Goal: Task Accomplishment & Management: Complete application form

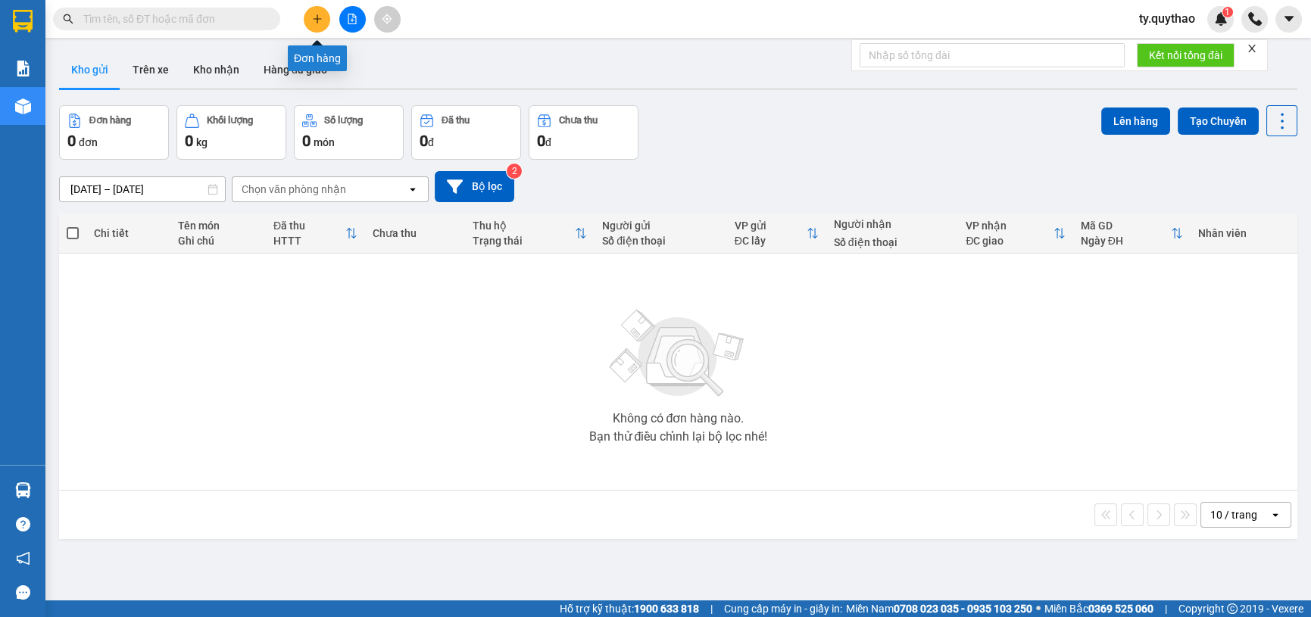
click at [324, 16] on button at bounding box center [317, 19] width 27 height 27
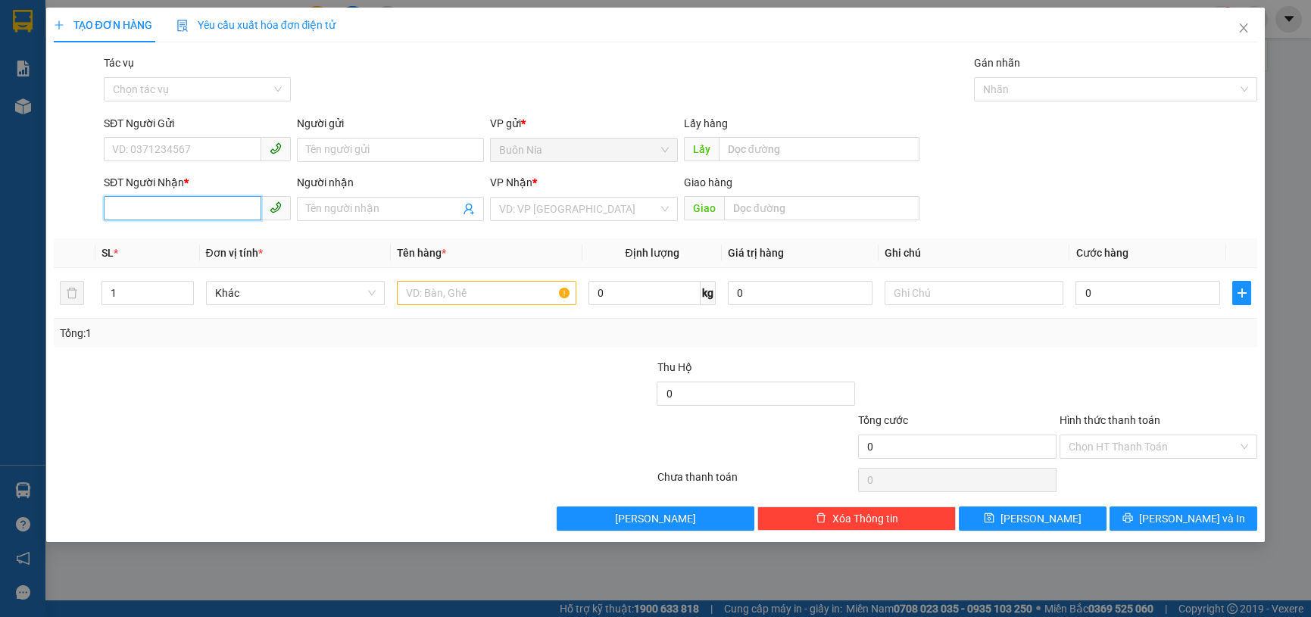
click at [196, 214] on input "SĐT Người Nhận *" at bounding box center [183, 208] width 158 height 24
type input "0385400400"
click at [751, 204] on input "text" at bounding box center [821, 208] width 195 height 24
click at [745, 214] on input "M=N4 MP2" at bounding box center [821, 208] width 195 height 24
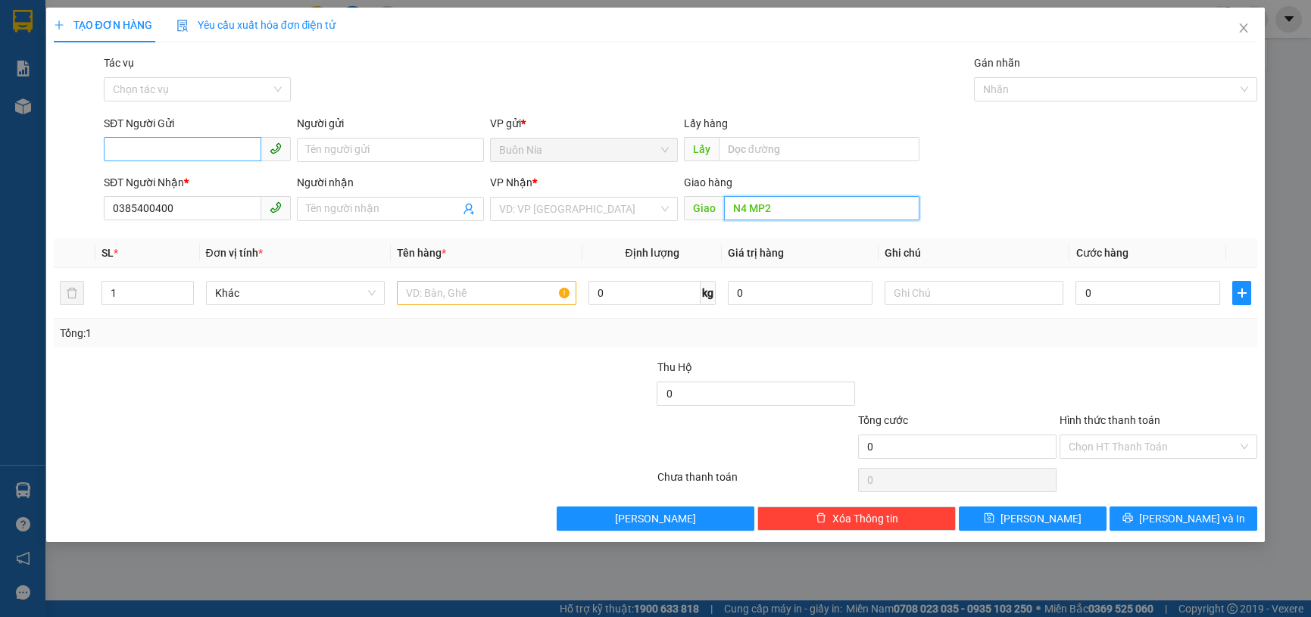
type input "N4 MP2"
click at [216, 158] on input "SĐT Người Gửi" at bounding box center [183, 149] width 158 height 24
type input "0395904815"
click at [274, 386] on div at bounding box center [253, 385] width 402 height 53
click at [153, 295] on input "1" at bounding box center [147, 293] width 91 height 23
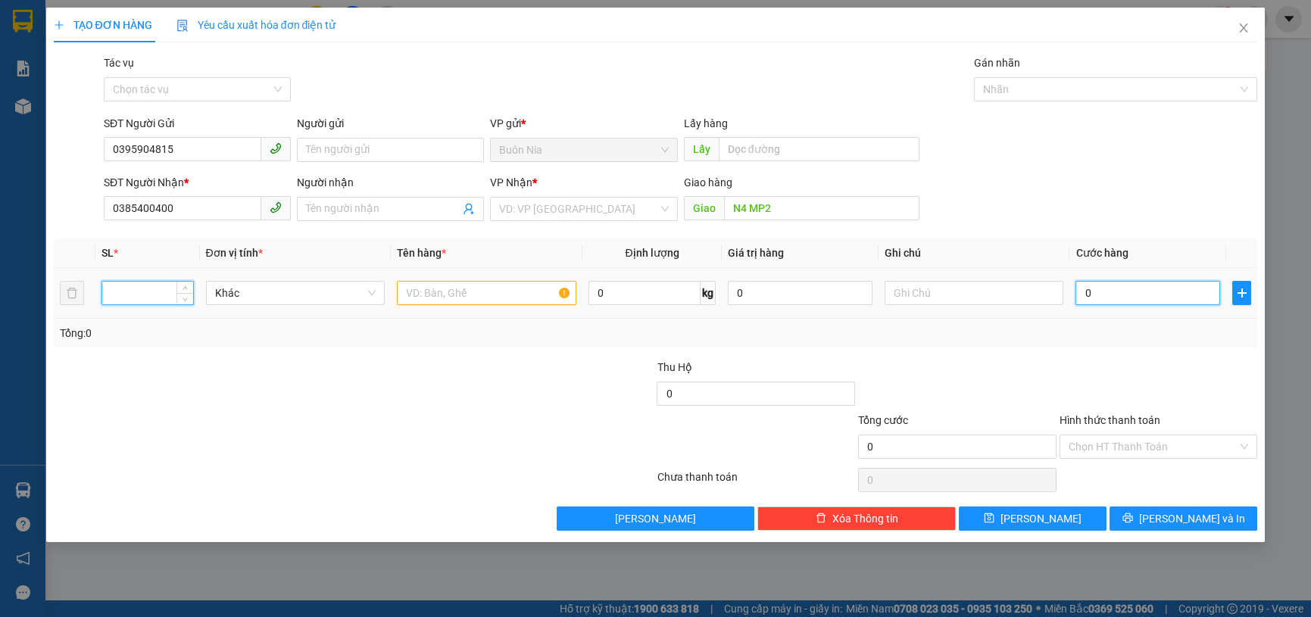
click at [1081, 299] on input "0" at bounding box center [1147, 293] width 145 height 24
type input "5"
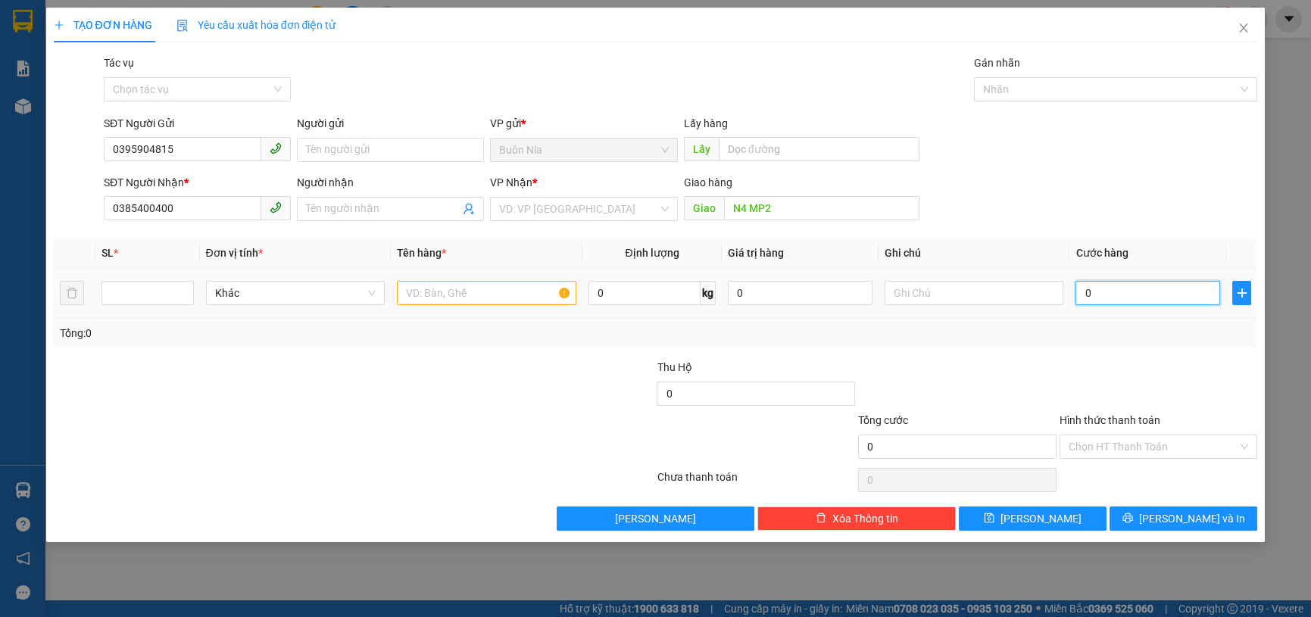
type input "5"
type input "50"
type input "500"
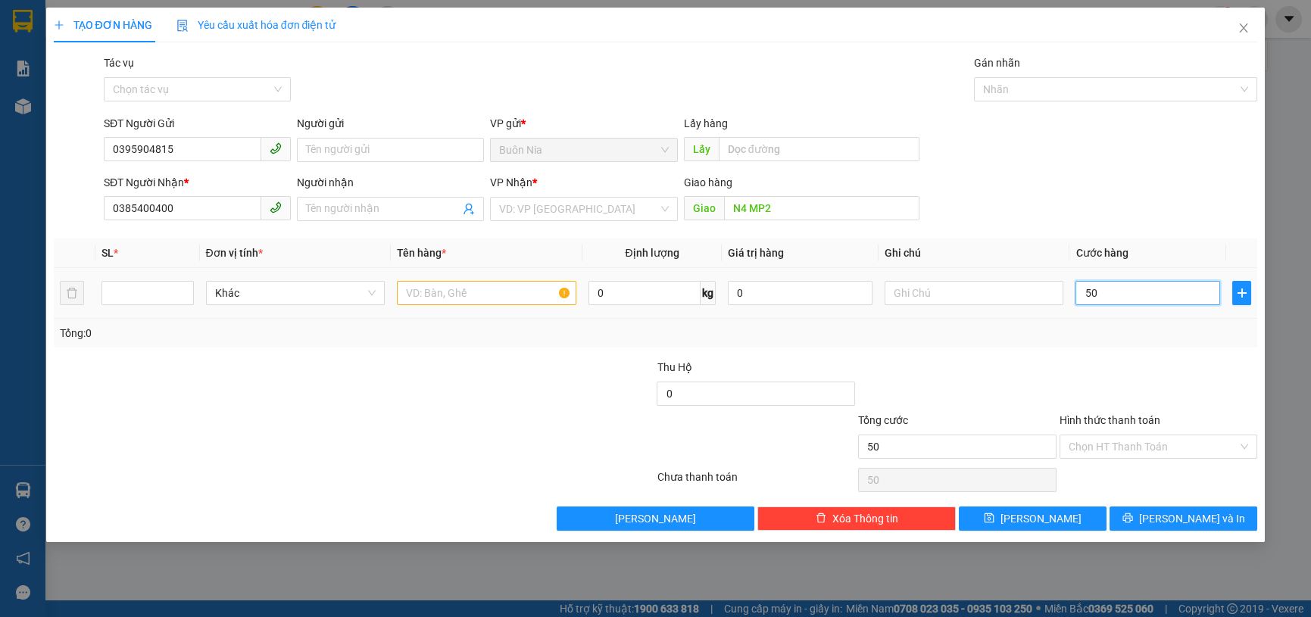
type input "500"
type input "5.000"
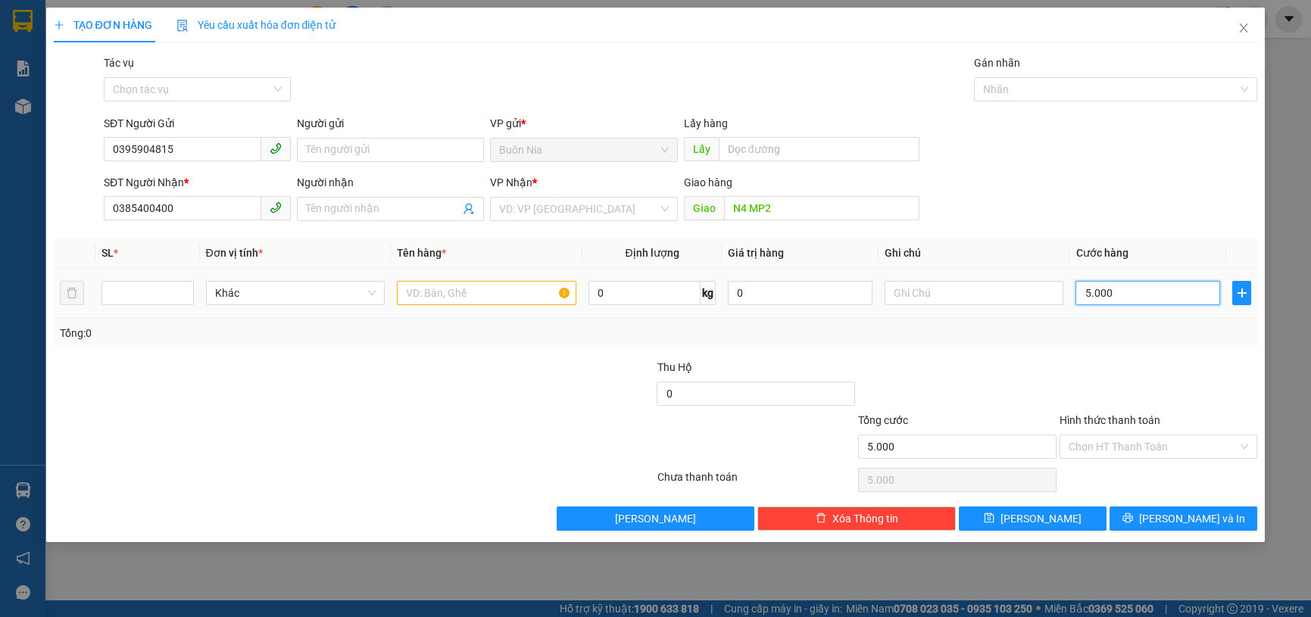
type input "50.000"
click at [1141, 445] on input "Hình thức thanh toán" at bounding box center [1154, 446] width 170 height 23
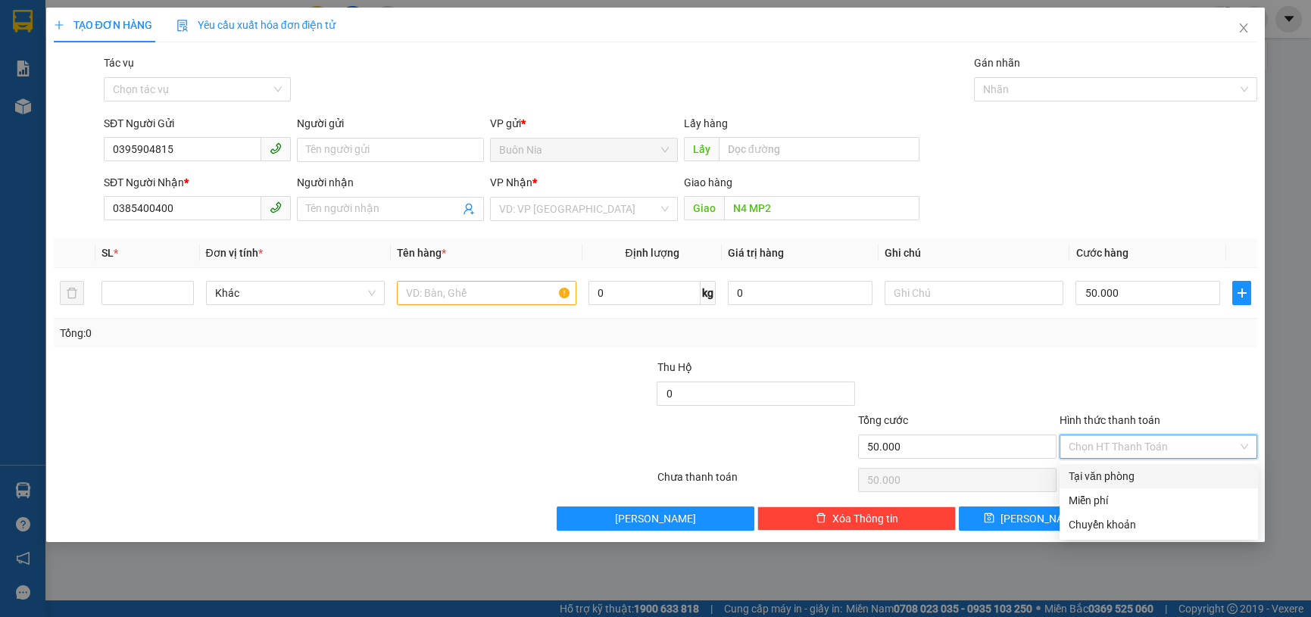
click at [1128, 466] on div "Tại văn phòng" at bounding box center [1159, 476] width 198 height 24
type input "0"
click at [1128, 466] on div "Chọn HT Thanh Toán" at bounding box center [1158, 480] width 201 height 30
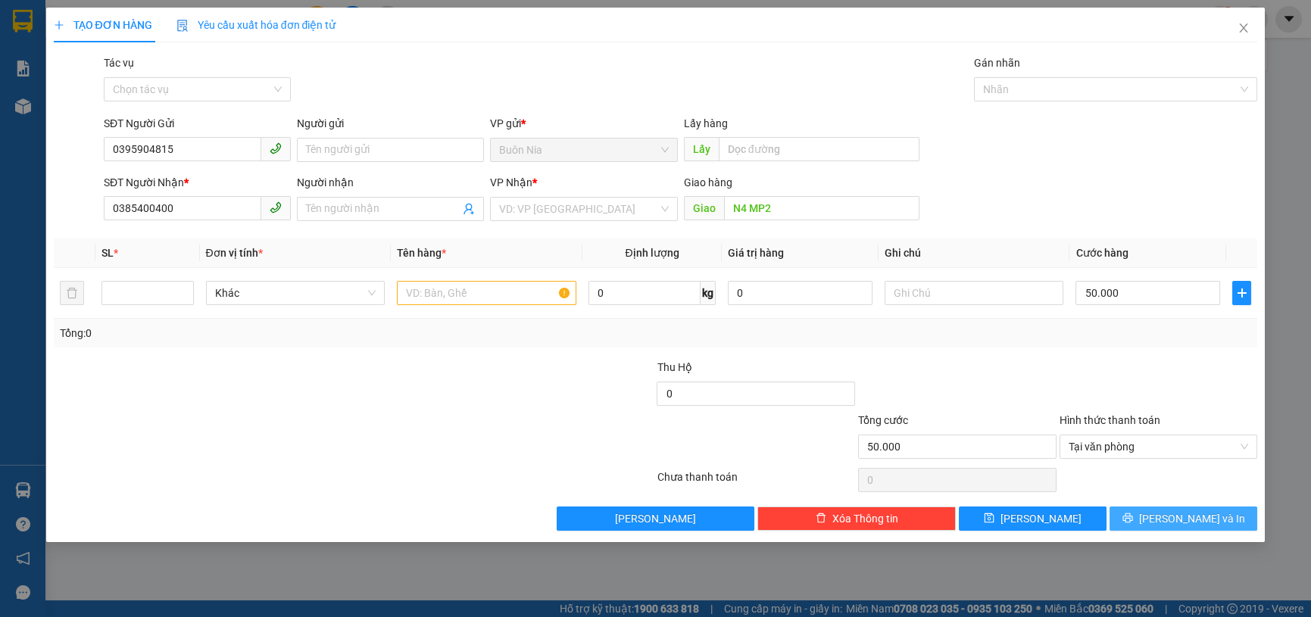
click at [1133, 521] on icon "printer" at bounding box center [1127, 518] width 11 height 11
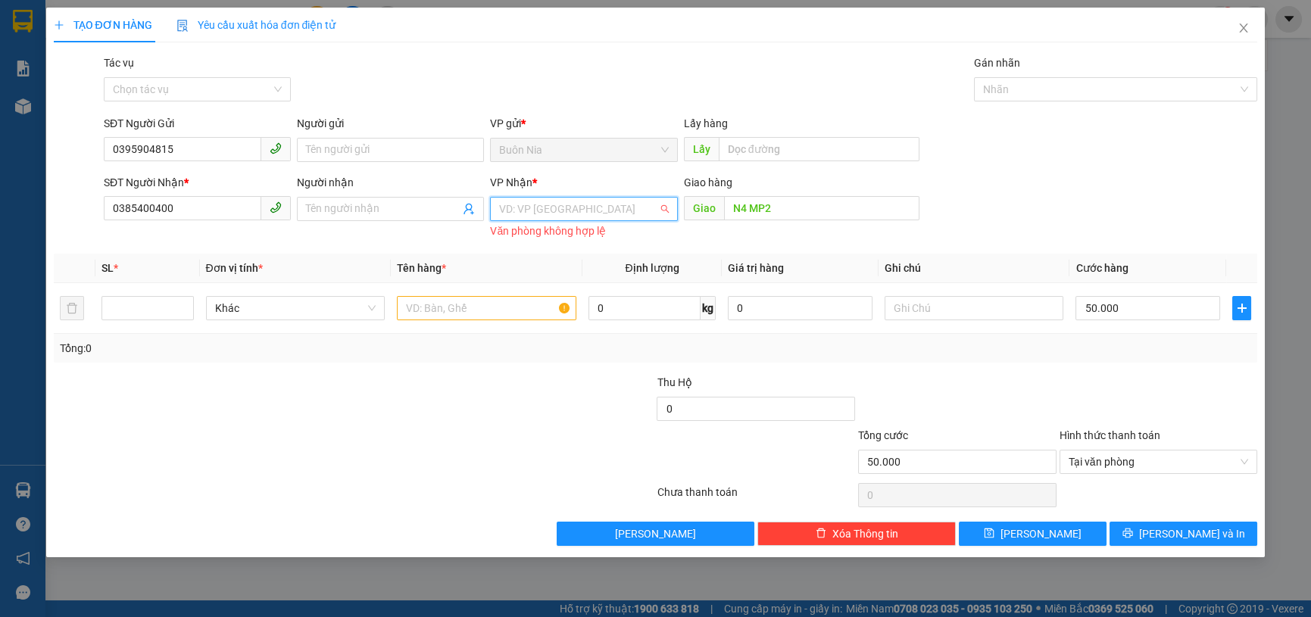
click at [545, 216] on input "search" at bounding box center [578, 209] width 158 height 23
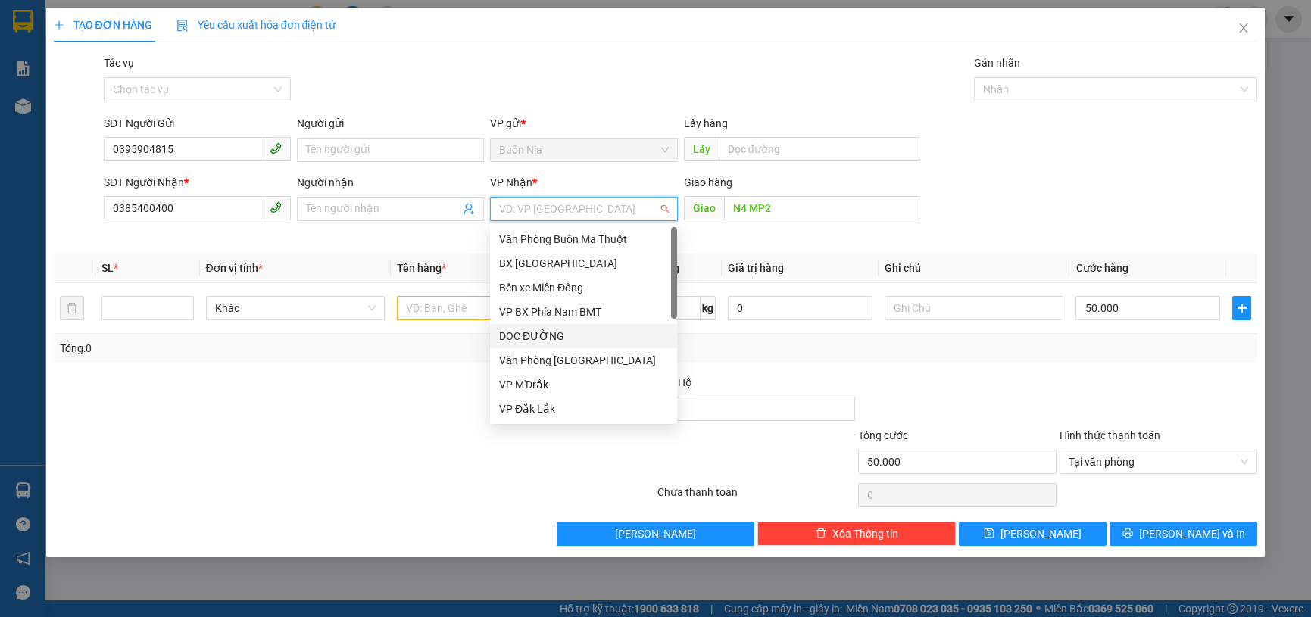
click at [572, 326] on div "DỌC ĐƯỜNG" at bounding box center [583, 336] width 187 height 24
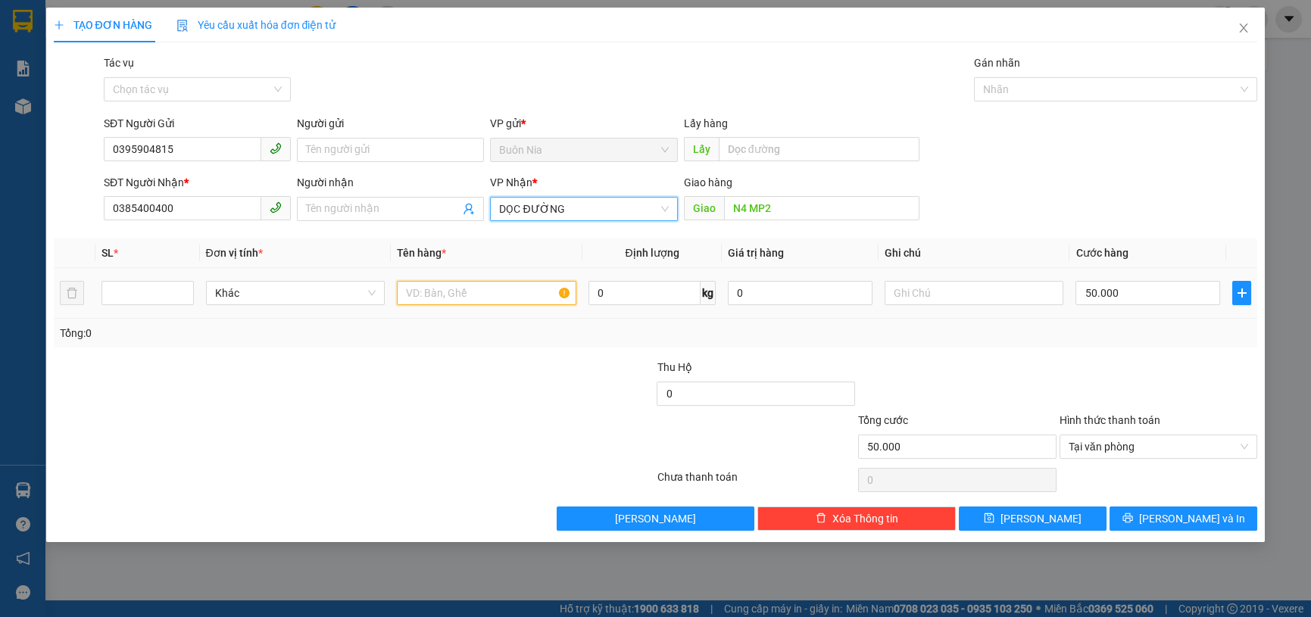
click at [515, 297] on input "text" at bounding box center [487, 293] width 180 height 24
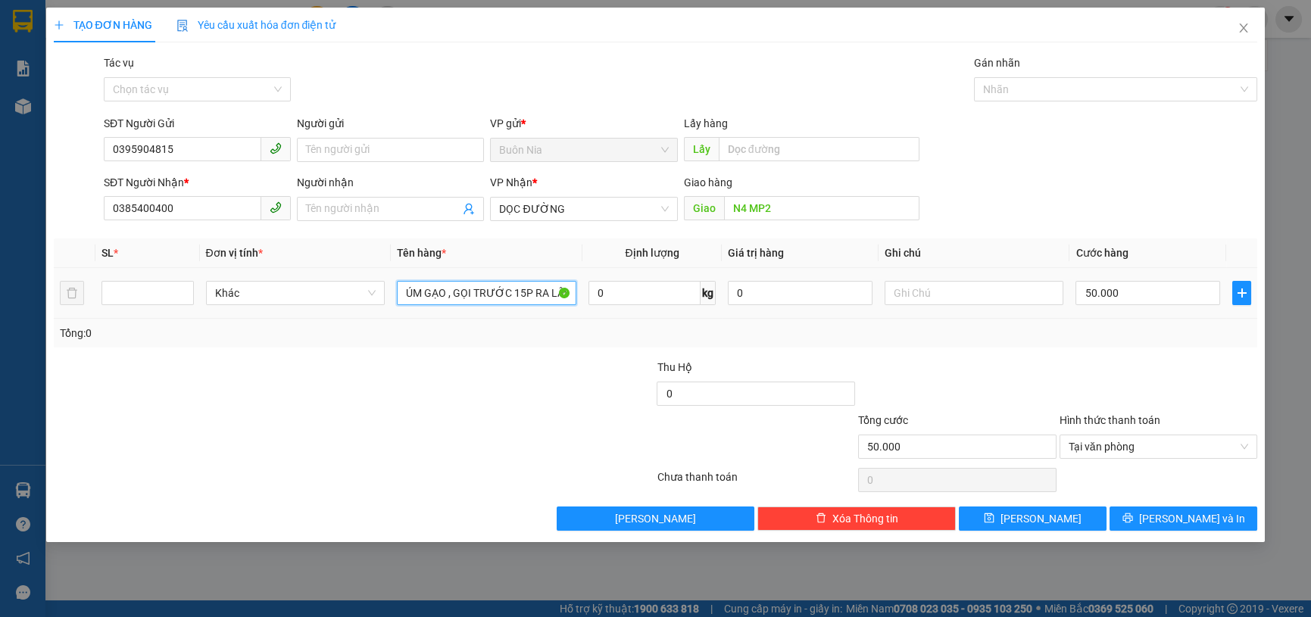
scroll to position [0, 17]
type input "1 TÚM GẠO , GỌI TRƯỚC 15P RA LẤY"
click at [1194, 526] on span "[PERSON_NAME] và In" at bounding box center [1192, 518] width 106 height 17
click at [526, 389] on div at bounding box center [554, 385] width 201 height 53
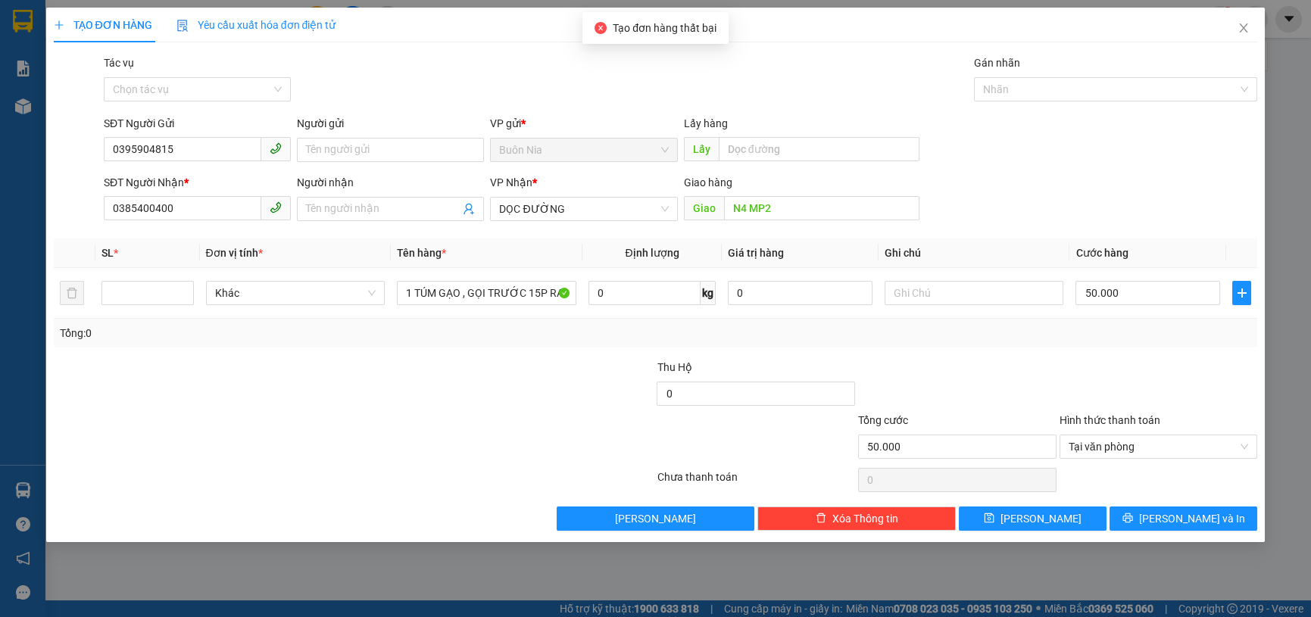
drag, startPoint x: 526, startPoint y: 389, endPoint x: 808, endPoint y: 309, distance: 293.5
click at [525, 389] on div at bounding box center [554, 385] width 201 height 53
click at [1169, 504] on div "Transit Pickup Surcharge Ids Transit Deliver Surcharge Ids Transit Deliver Surc…" at bounding box center [656, 293] width 1204 height 476
click at [1177, 528] on button "[PERSON_NAME] và In" at bounding box center [1184, 519] width 148 height 24
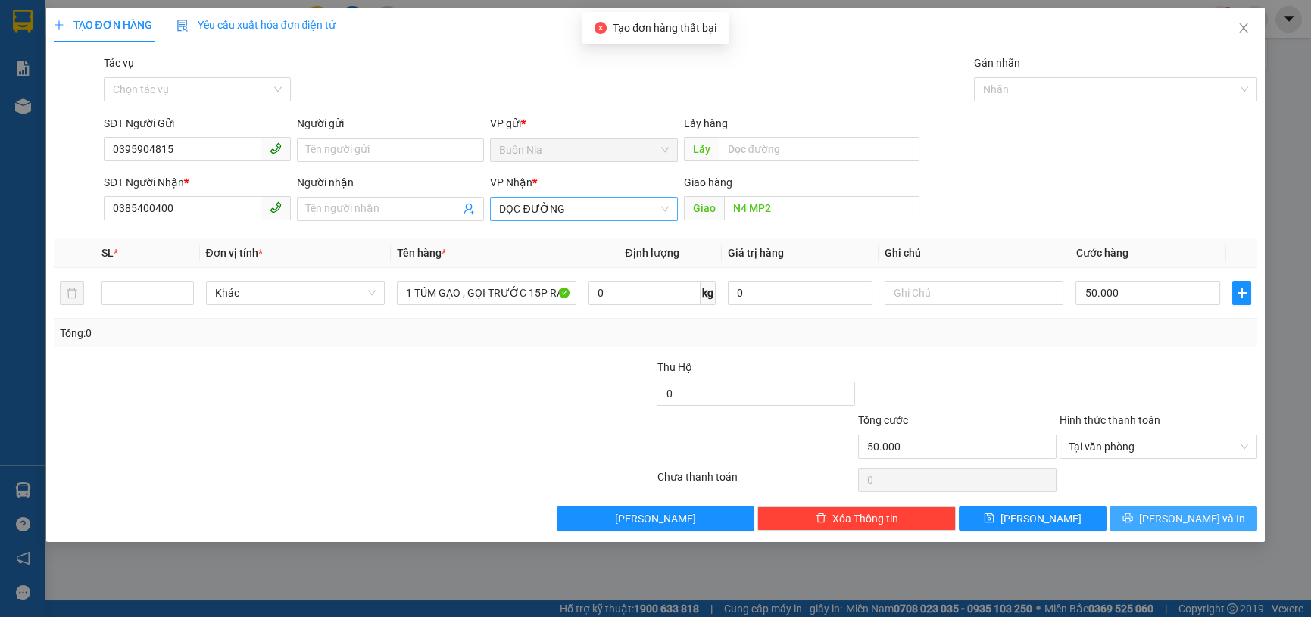
click at [589, 215] on span "DỌC ĐƯỜNG" at bounding box center [583, 209] width 169 height 23
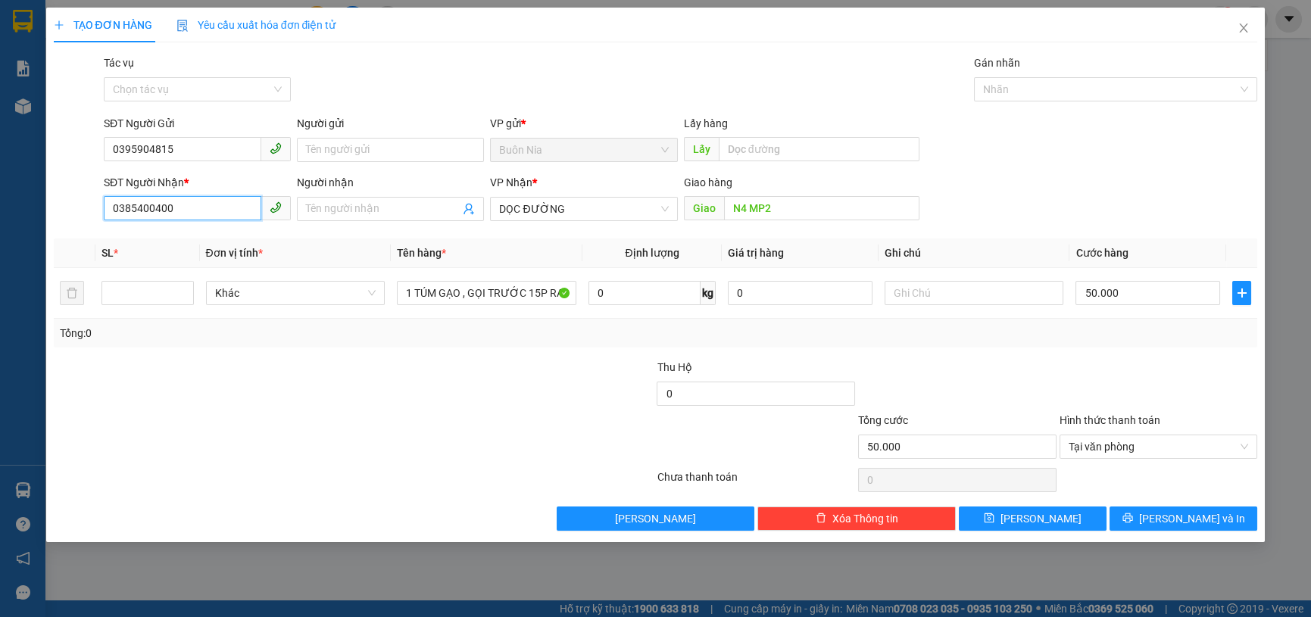
click at [177, 213] on input "0385400400" at bounding box center [183, 208] width 158 height 24
click at [170, 214] on input "0385400400" at bounding box center [183, 208] width 158 height 24
click at [161, 214] on input "0385400400" at bounding box center [183, 208] width 158 height 24
drag, startPoint x: 158, startPoint y: 204, endPoint x: 169, endPoint y: 150, distance: 55.7
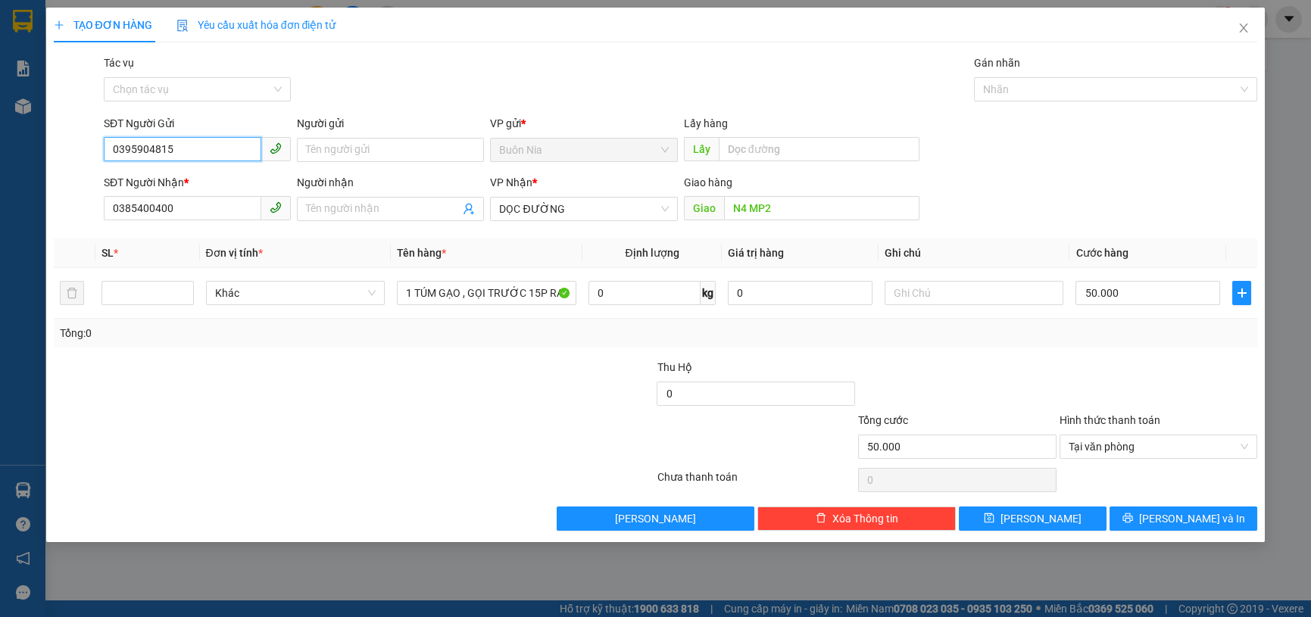
click at [169, 150] on input "0395904815" at bounding box center [183, 149] width 158 height 24
click at [164, 148] on input "0395904815" at bounding box center [183, 149] width 158 height 24
click at [163, 148] on input "0395904815" at bounding box center [183, 149] width 158 height 24
click at [1247, 32] on icon "close" at bounding box center [1244, 28] width 12 height 12
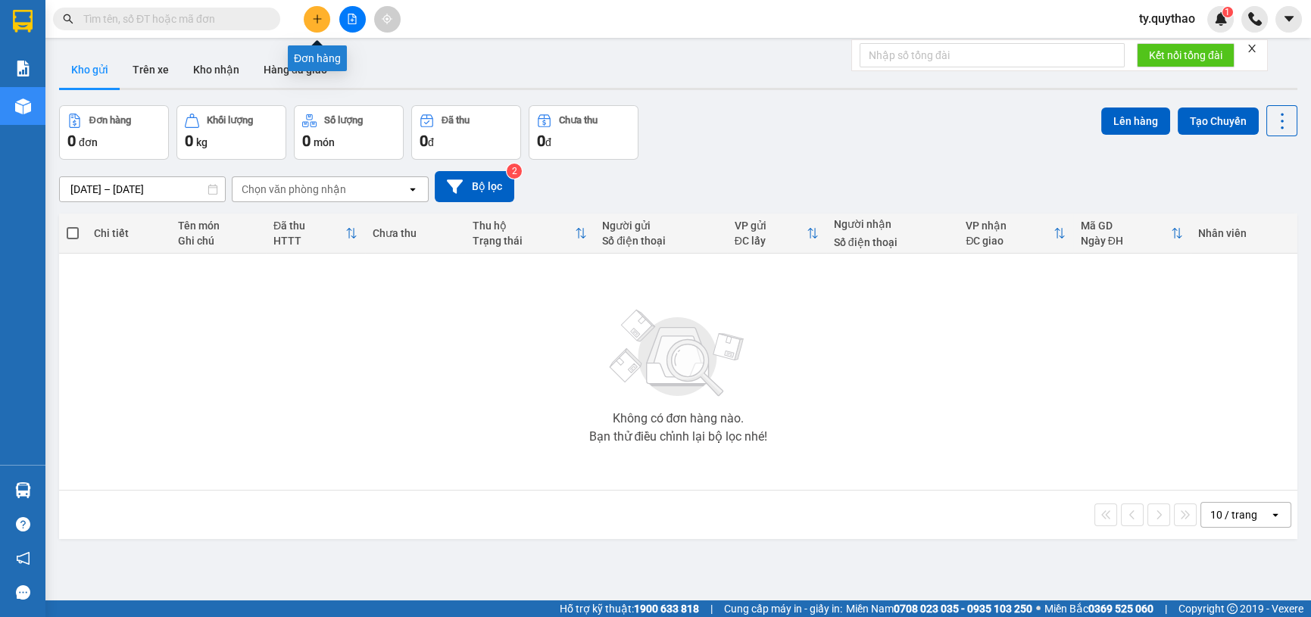
click at [314, 26] on button at bounding box center [317, 19] width 27 height 27
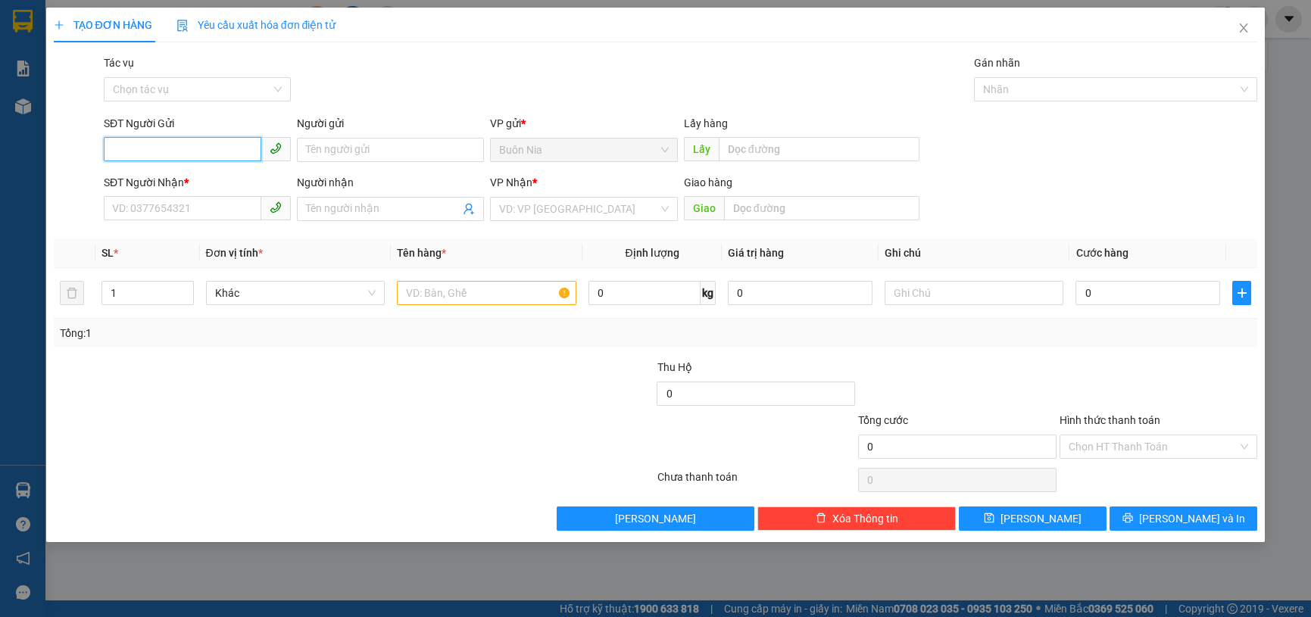
paste input "0395904815"
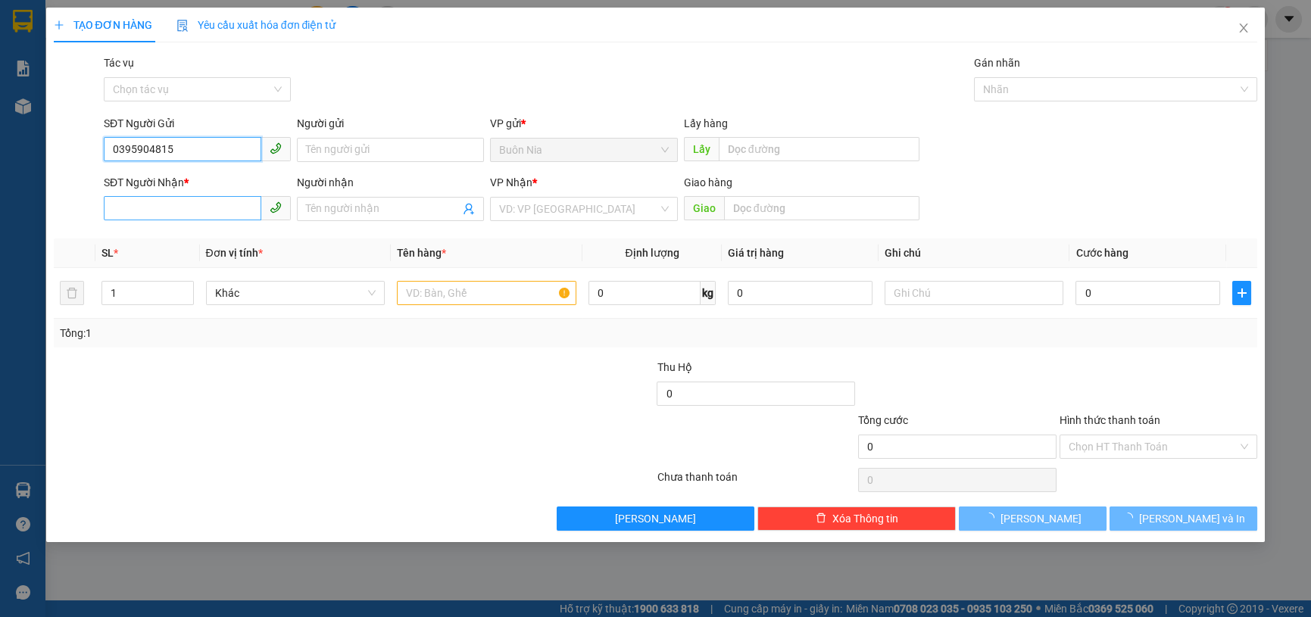
type input "0395904815"
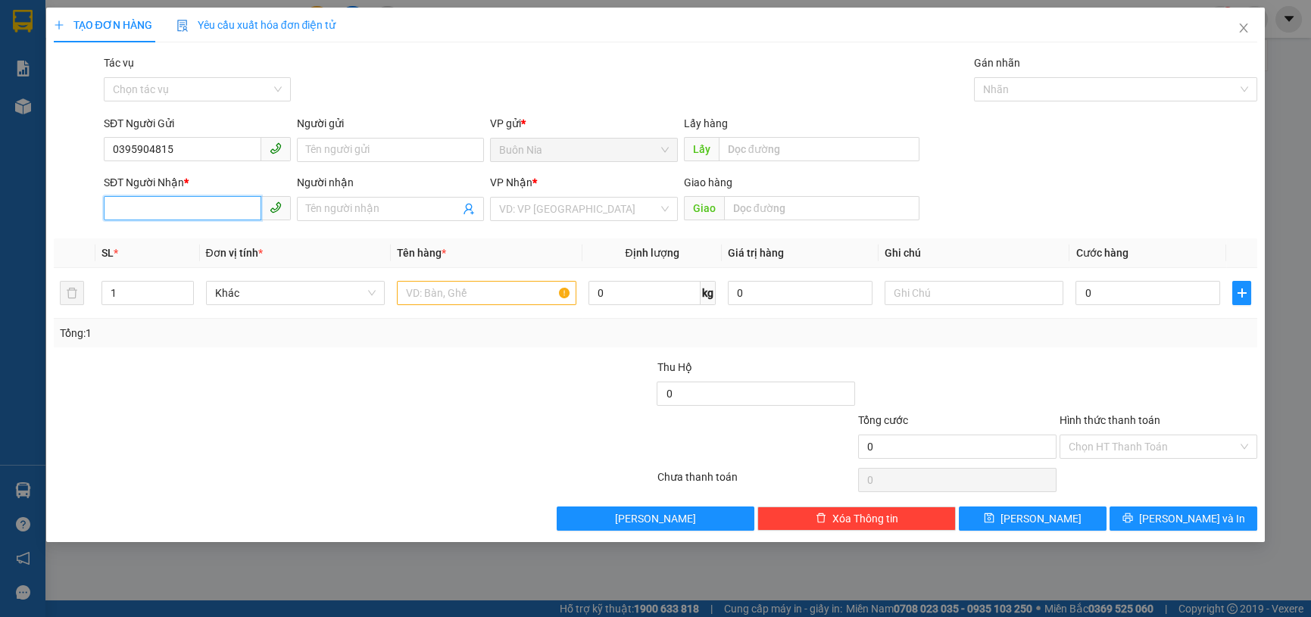
click at [182, 208] on input "SĐT Người Nhận *" at bounding box center [183, 208] width 158 height 24
click at [183, 206] on input "SĐT Người Nhận *" at bounding box center [183, 208] width 158 height 24
click at [281, 447] on div at bounding box center [253, 438] width 402 height 53
click at [161, 208] on input "0385400400" at bounding box center [183, 208] width 158 height 24
type input "0385400440"
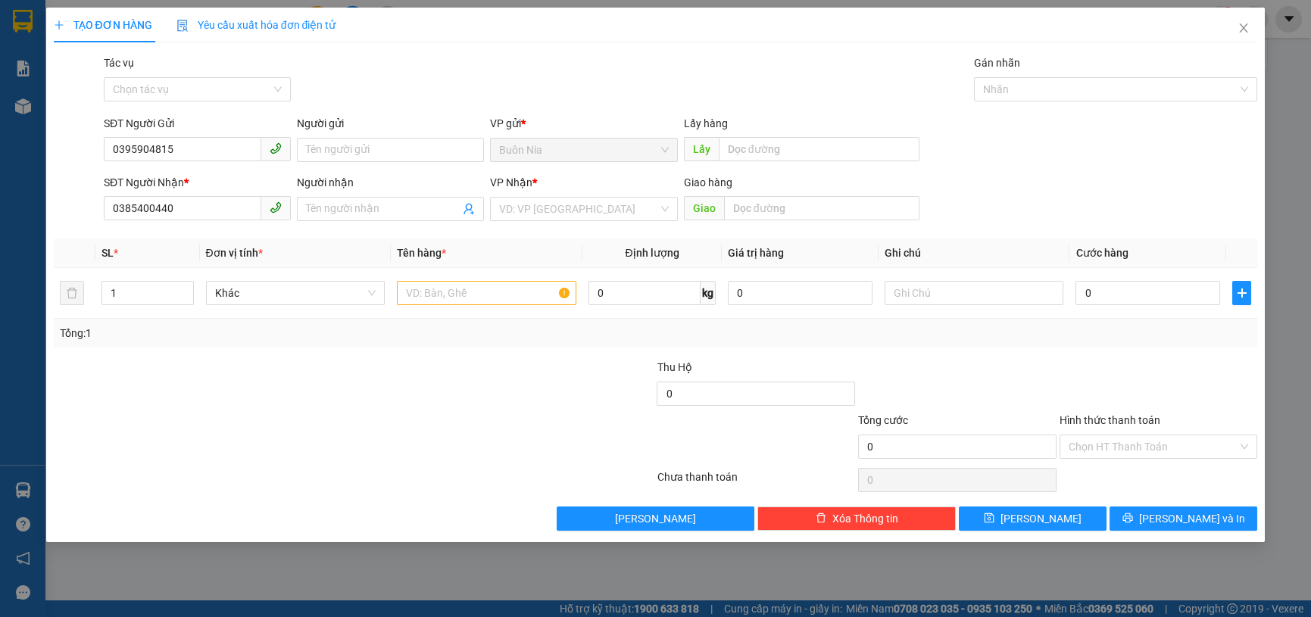
click at [144, 251] on div "SL *" at bounding box center [147, 253] width 92 height 17
click at [548, 199] on input "search" at bounding box center [578, 209] width 158 height 23
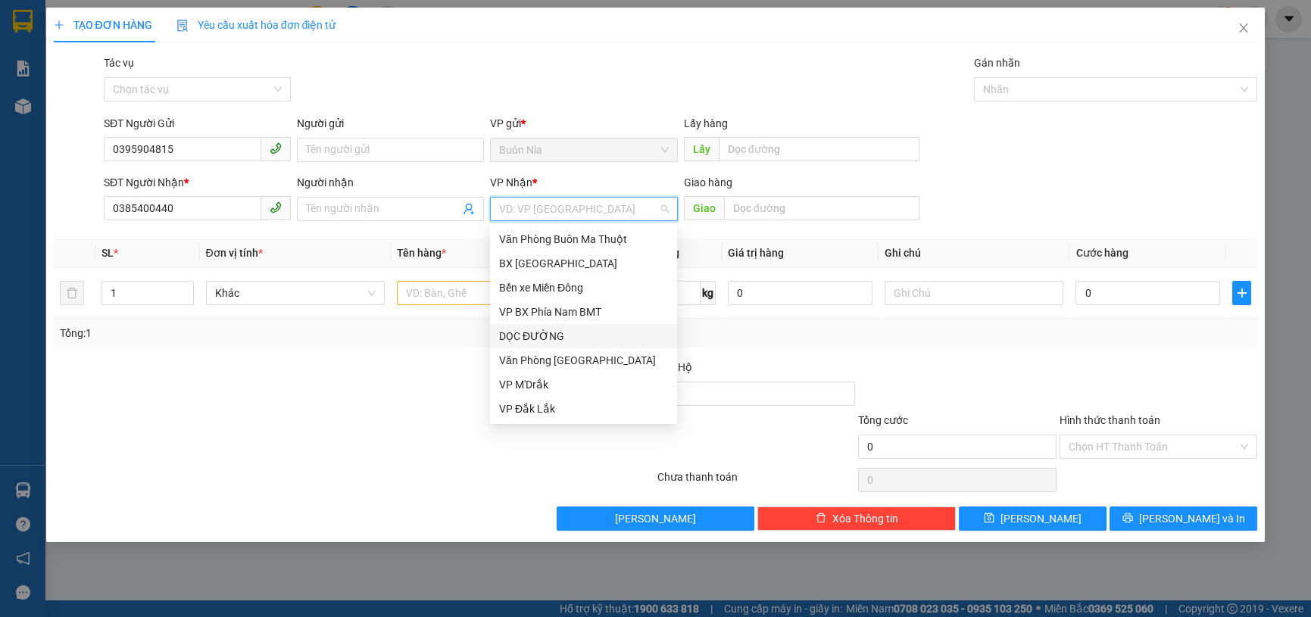
click at [587, 332] on div "DỌC ĐƯỜNG" at bounding box center [583, 336] width 169 height 17
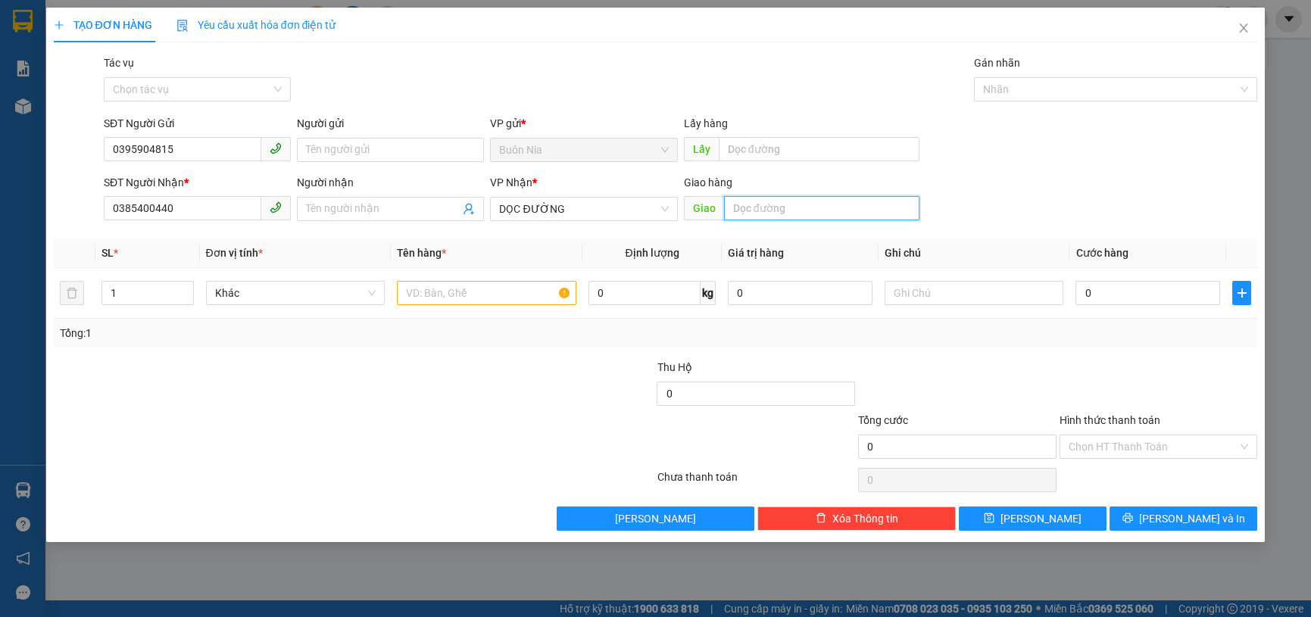
click at [798, 212] on input "text" at bounding box center [821, 208] width 195 height 24
type input "N4 MP2"
click at [136, 293] on input "1" at bounding box center [147, 293] width 91 height 23
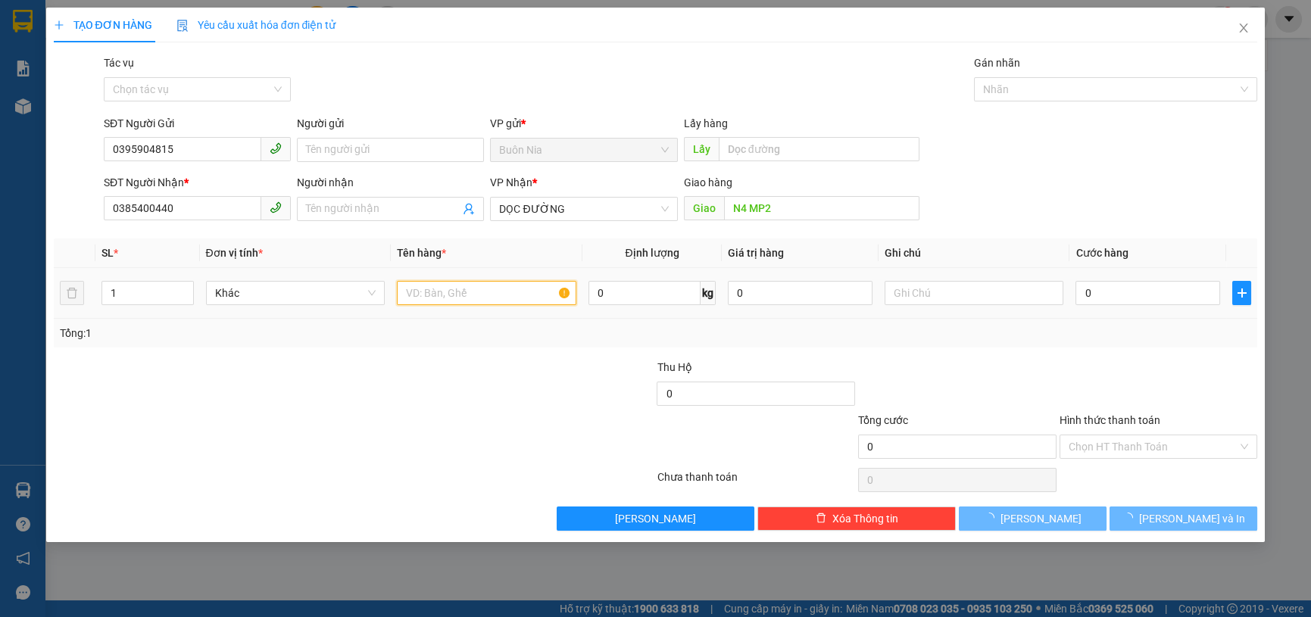
click at [435, 292] on input "text" at bounding box center [487, 293] width 180 height 24
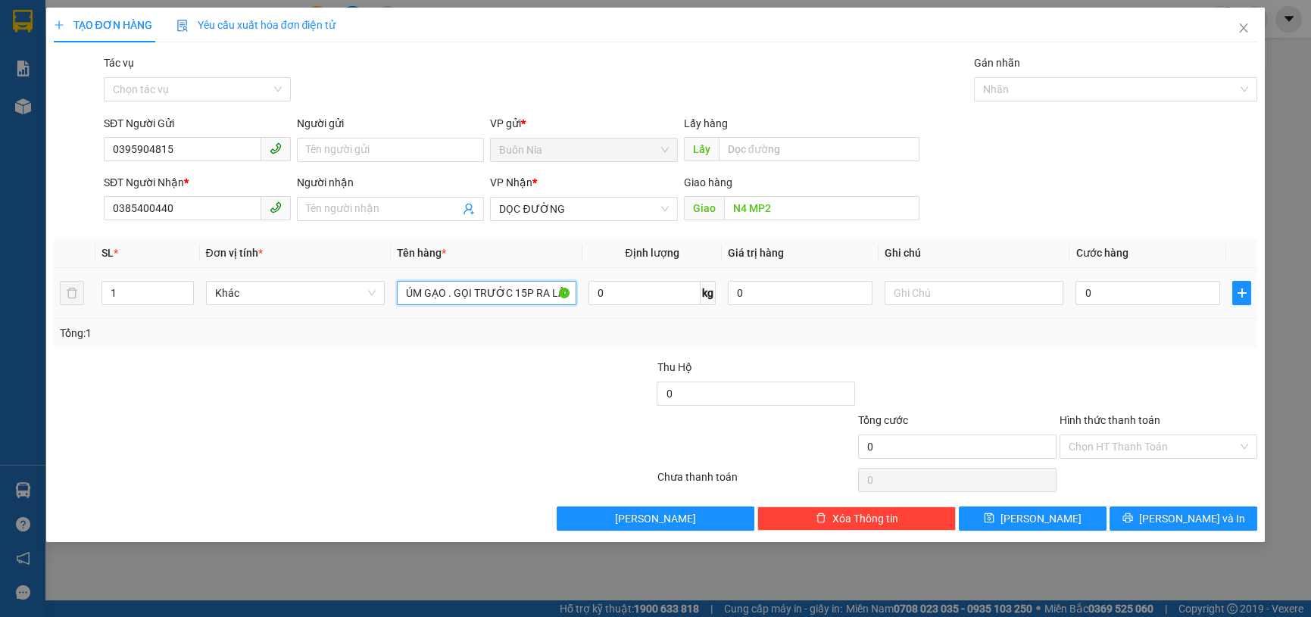
scroll to position [0, 14]
type input "1 TÚM GẠO . GỌI TRƯỚC 15P RA LẤY"
click at [1076, 292] on input "0" at bounding box center [1147, 293] width 145 height 24
type input "5"
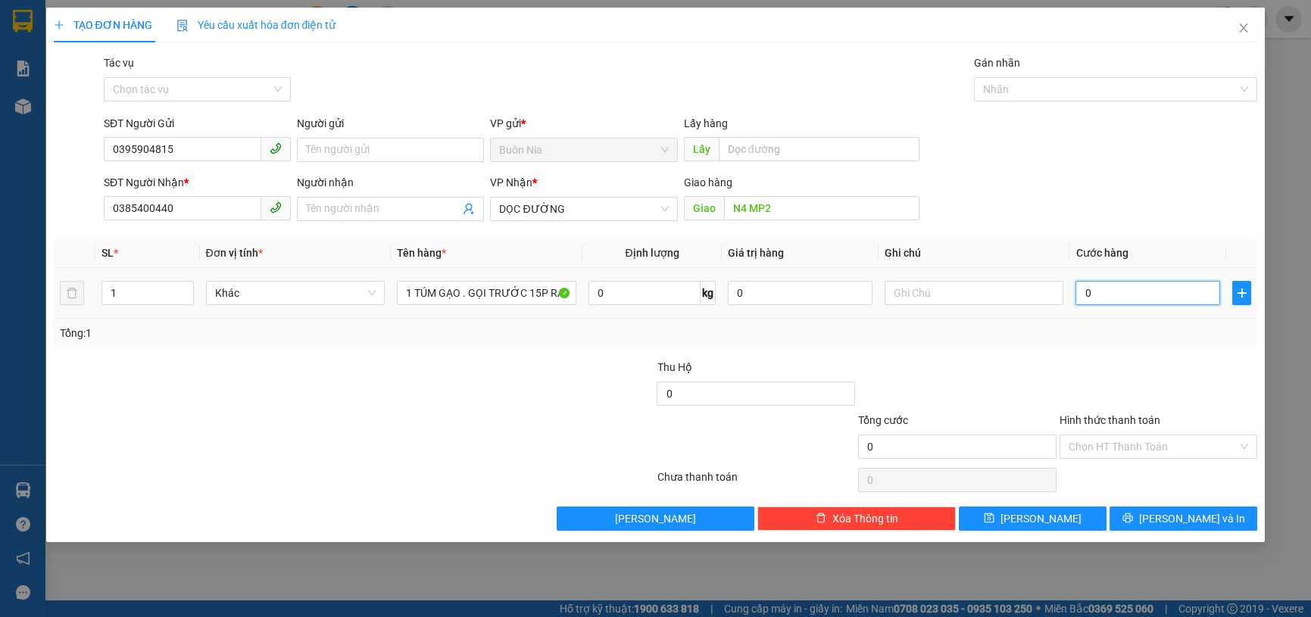
type input "5"
type input "50"
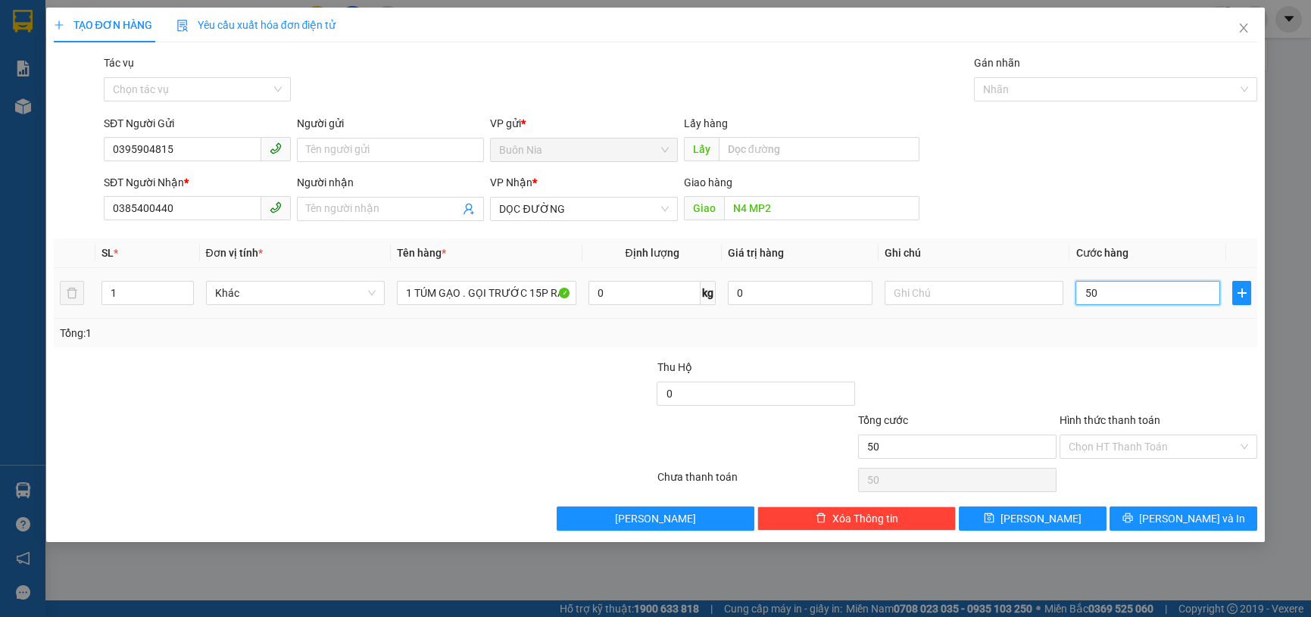
type input "500"
type input "5.000"
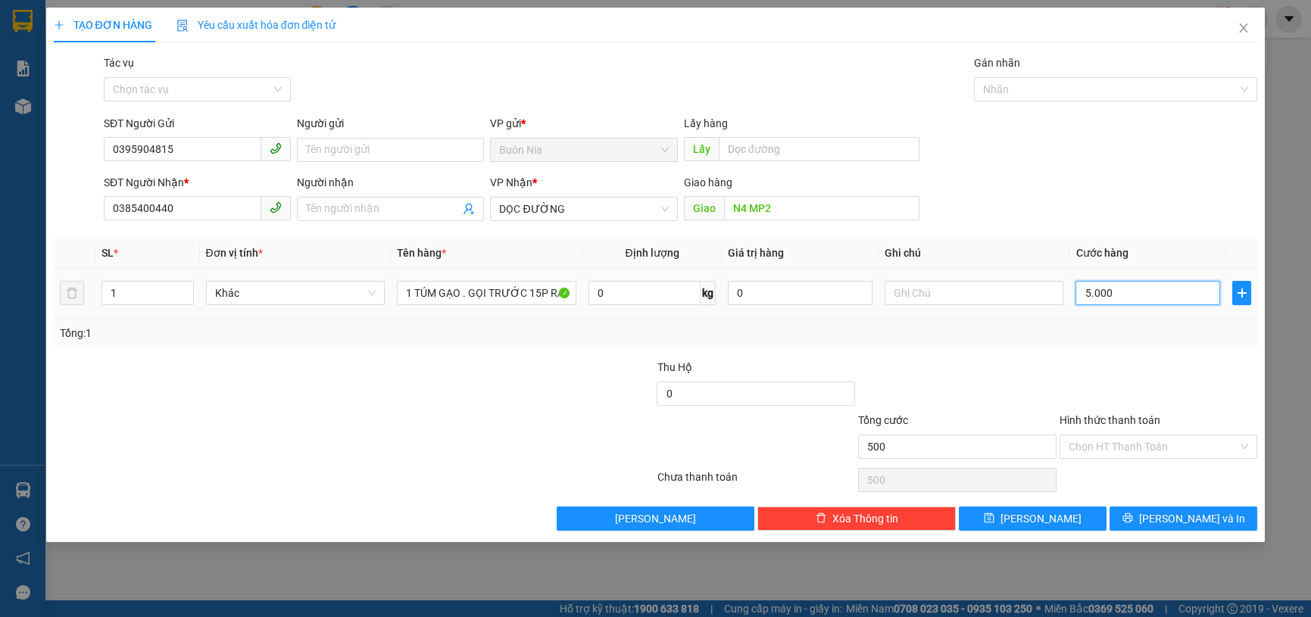
type input "5.000"
type input "50.000"
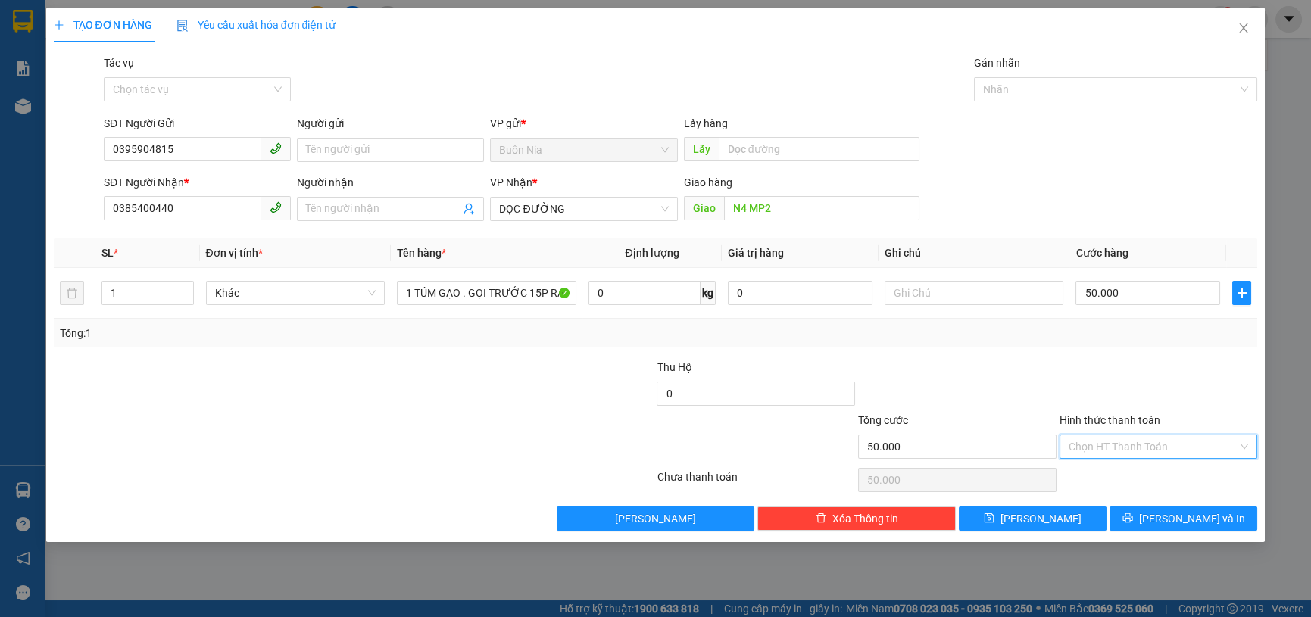
click at [1173, 445] on input "Hình thức thanh toán" at bounding box center [1154, 446] width 170 height 23
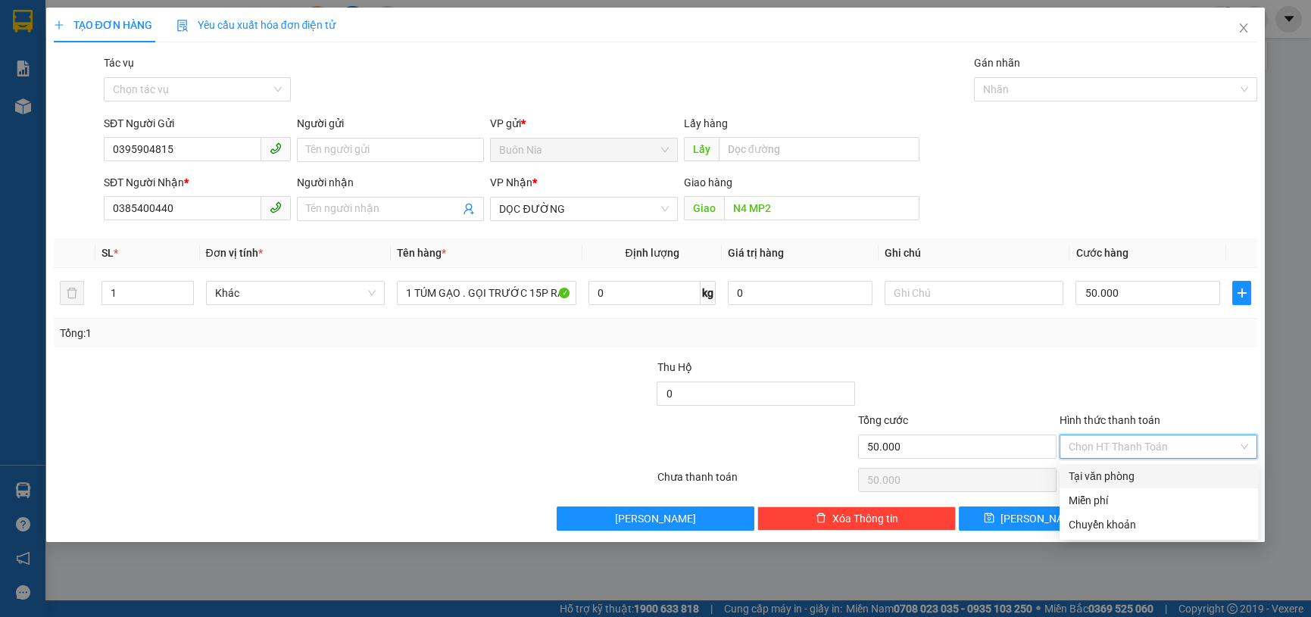
click at [1169, 480] on div "Tại văn phòng" at bounding box center [1159, 476] width 180 height 17
type input "0"
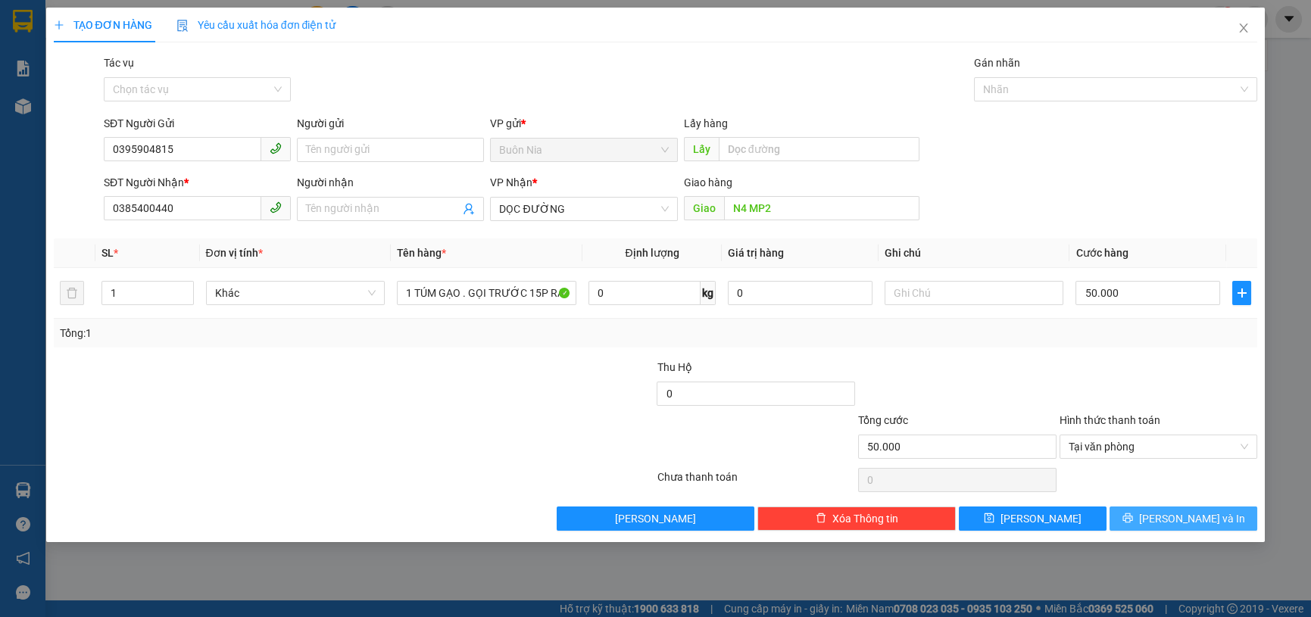
click at [1203, 523] on span "[PERSON_NAME] và In" at bounding box center [1192, 518] width 106 height 17
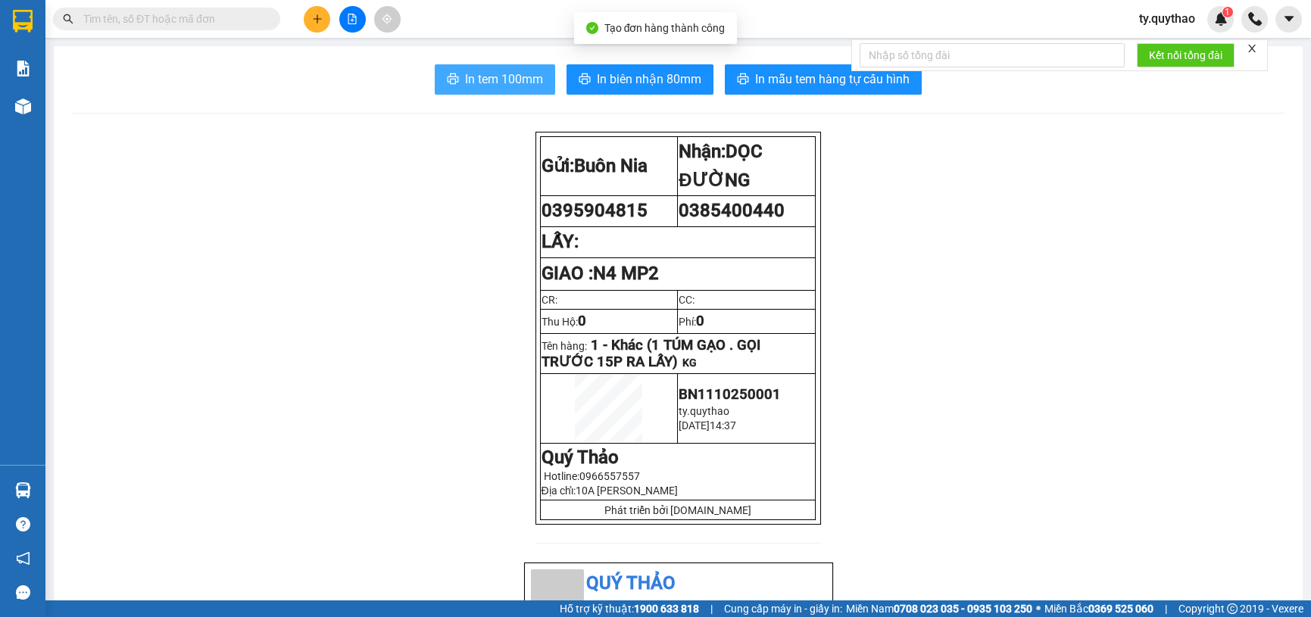
click at [456, 69] on button "In tem 100mm" at bounding box center [495, 79] width 120 height 30
click at [618, 204] on span "0395904815" at bounding box center [595, 210] width 106 height 21
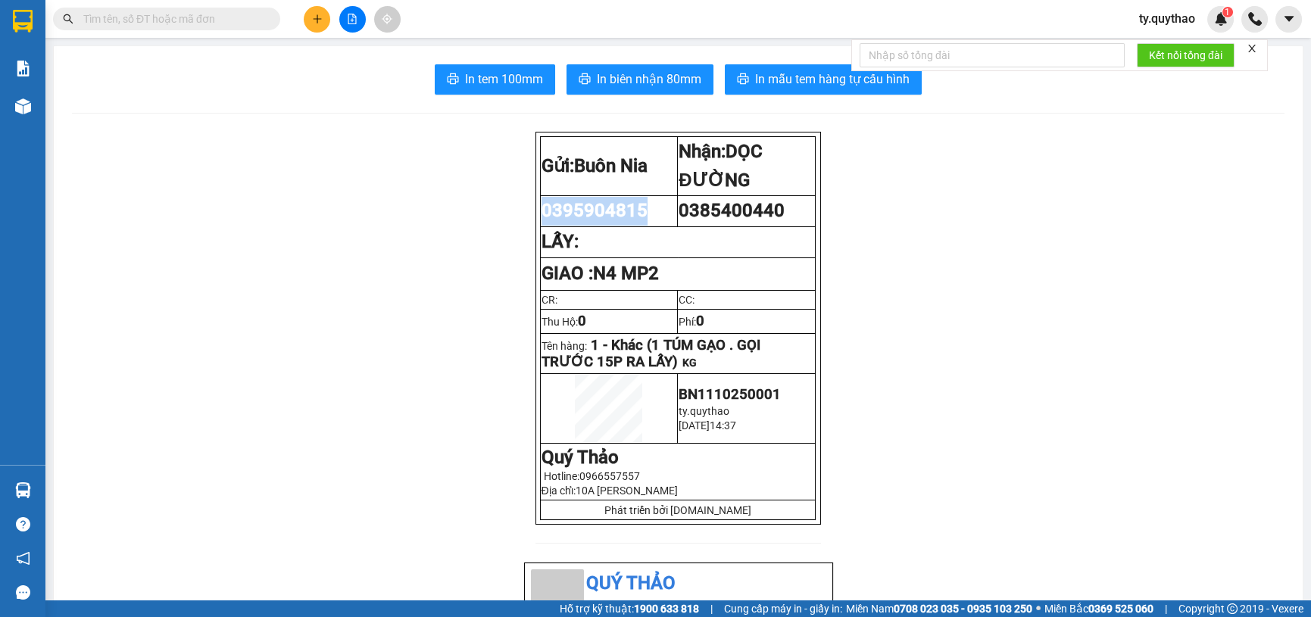
click at [618, 204] on span "0395904815" at bounding box center [595, 210] width 106 height 21
copy span "0395904815"
click at [319, 26] on button at bounding box center [317, 19] width 27 height 27
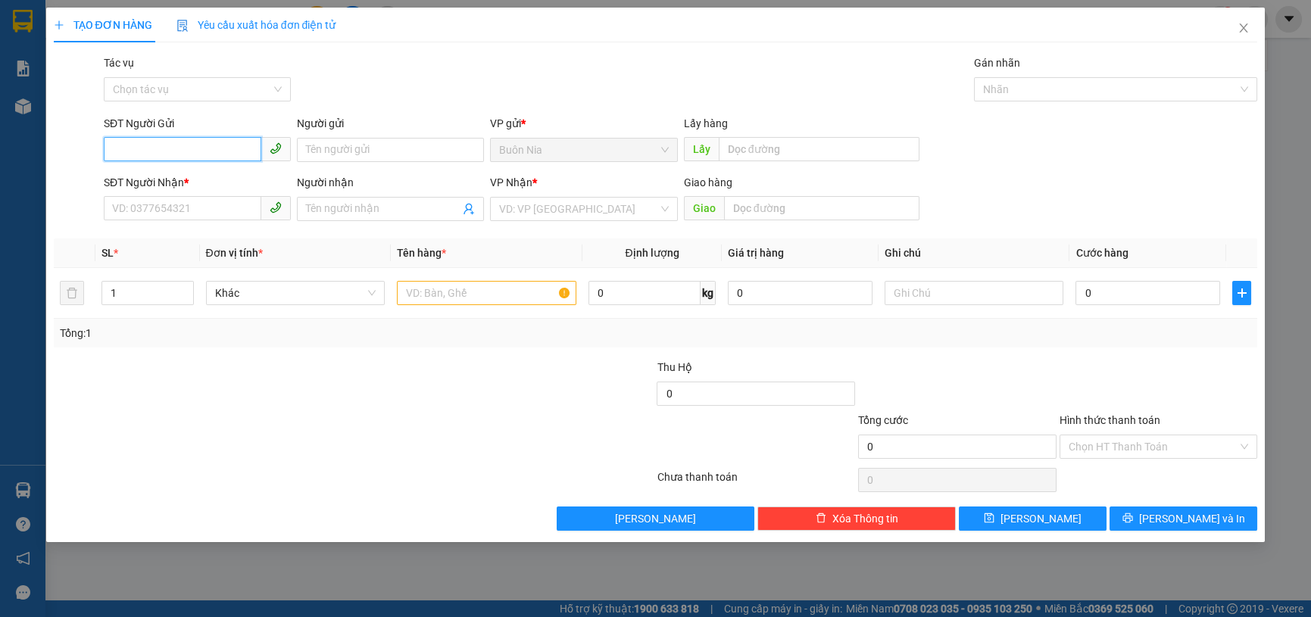
click at [168, 148] on input "SĐT Người Gửi" at bounding box center [183, 149] width 158 height 24
paste input "0395904815"
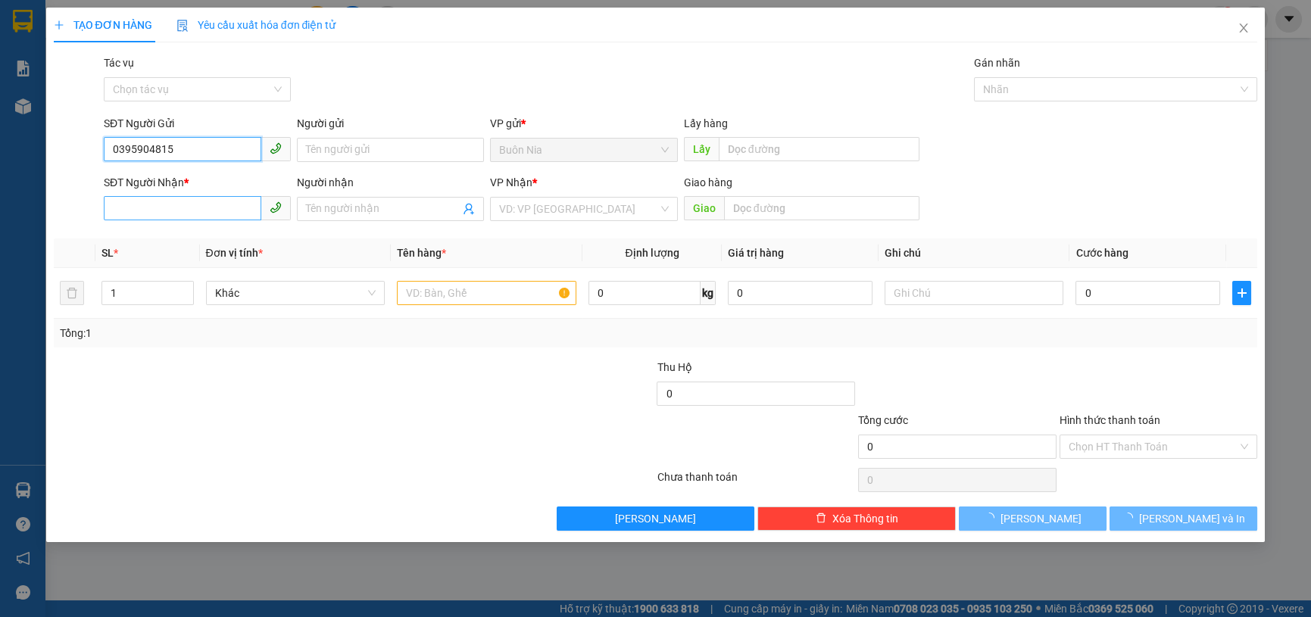
type input "0395904815"
click at [166, 197] on input "SĐT Người Nhận *" at bounding box center [183, 208] width 158 height 24
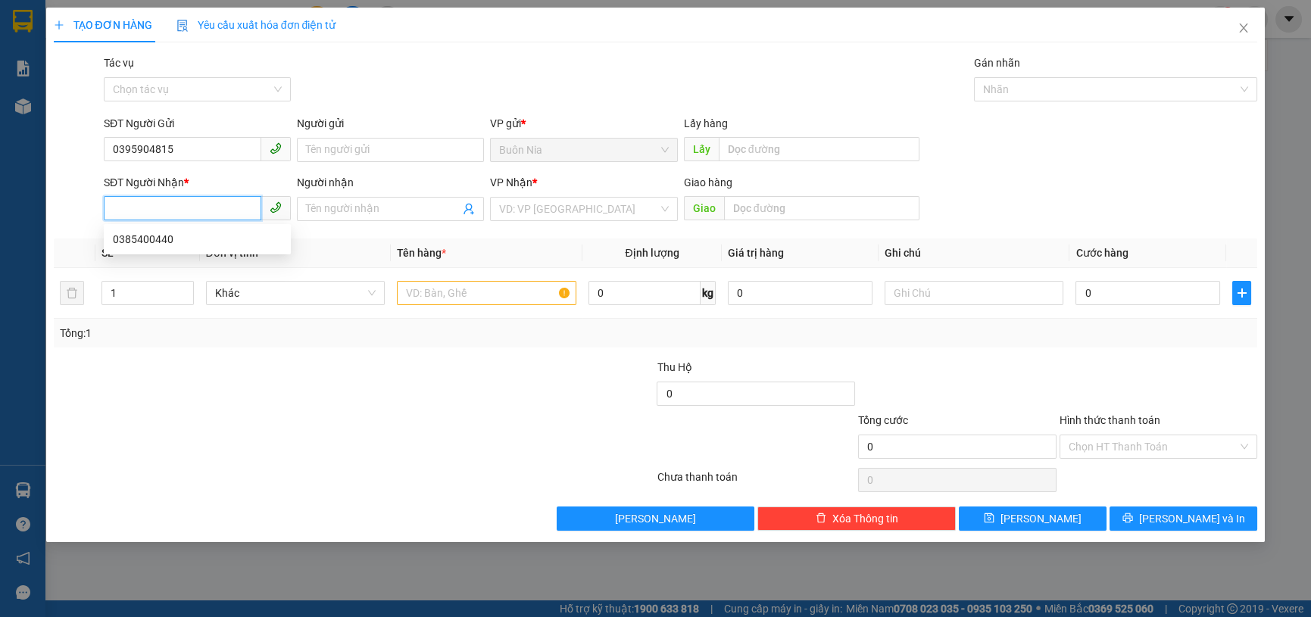
click at [161, 211] on input "SĐT Người Nhận *" at bounding box center [183, 208] width 158 height 24
click at [158, 216] on input "SĐT Người Nhận *" at bounding box center [183, 208] width 158 height 24
type input "0398257007"
click at [208, 238] on div "0398257007" at bounding box center [197, 239] width 169 height 17
type input "MP2"
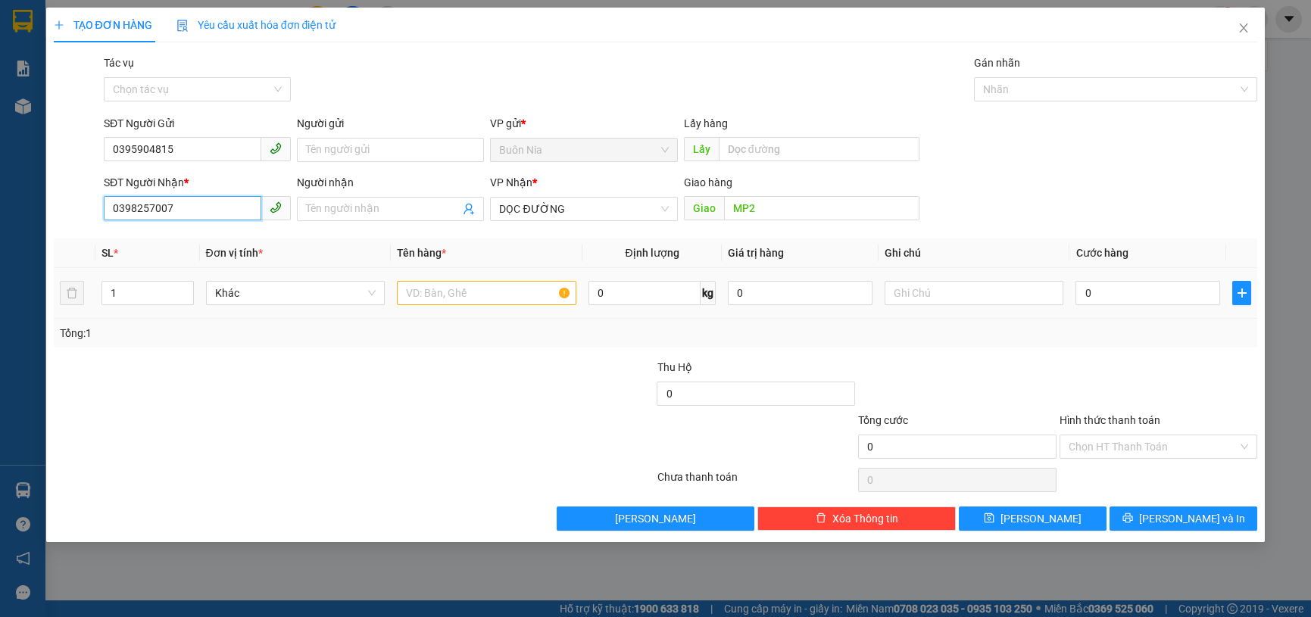
type input "0398257007"
click at [472, 297] on input "text" at bounding box center [487, 293] width 180 height 24
click at [734, 206] on input "MP2" at bounding box center [821, 208] width 195 height 24
type input "N4 MP2"
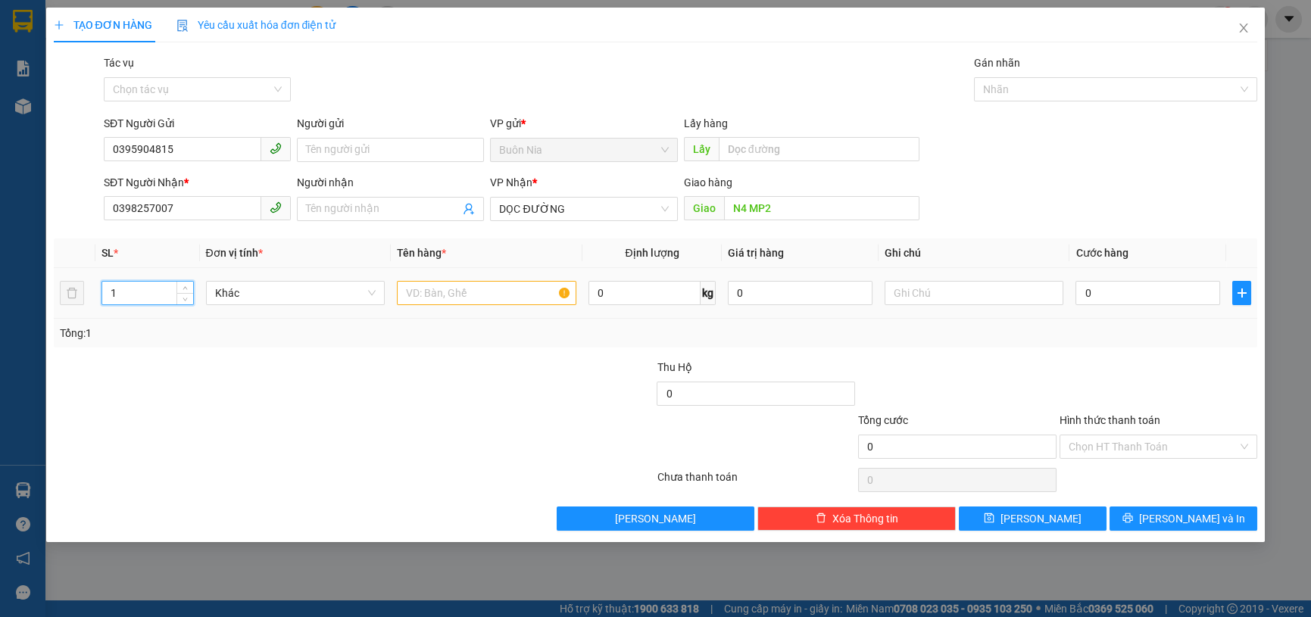
click at [143, 289] on input "1" at bounding box center [147, 293] width 91 height 23
type input "2"
click at [470, 288] on input "text" at bounding box center [487, 293] width 180 height 24
type input "1 BAO GẠO + 1 T GIẤY NHỎ , GỌI TRƯỚC 15P RA LẤY"
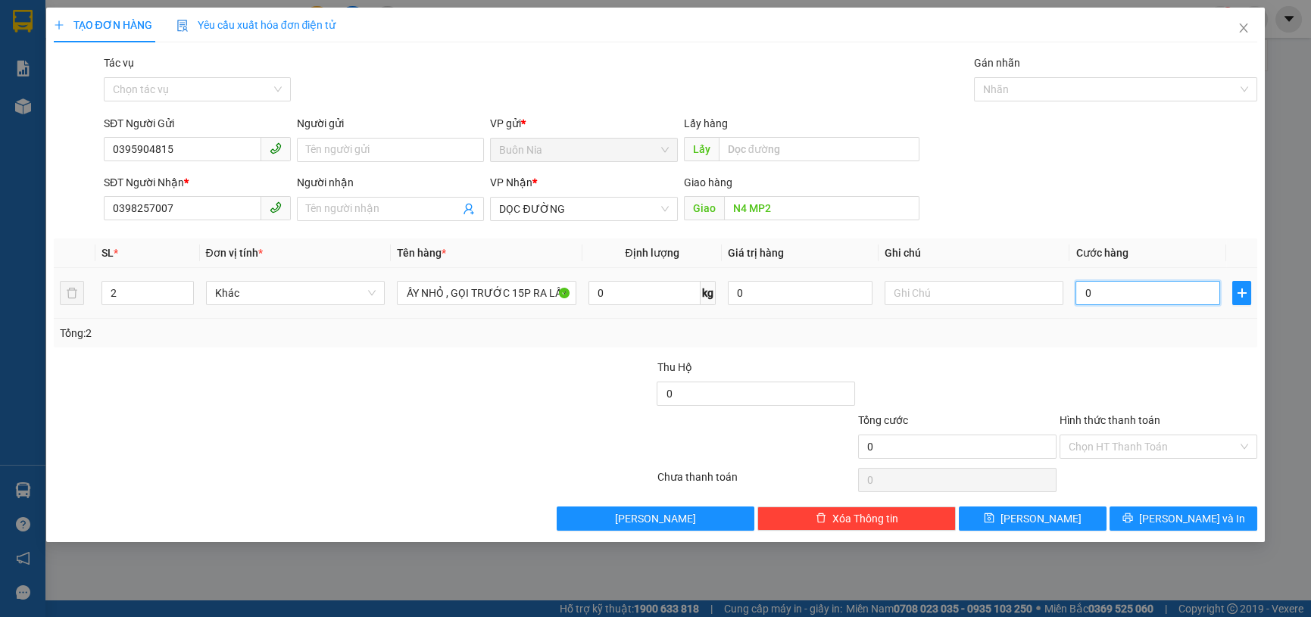
drag, startPoint x: 1126, startPoint y: 301, endPoint x: 1101, endPoint y: 305, distance: 25.4
click at [1125, 301] on input "0" at bounding box center [1147, 293] width 145 height 24
type input "1"
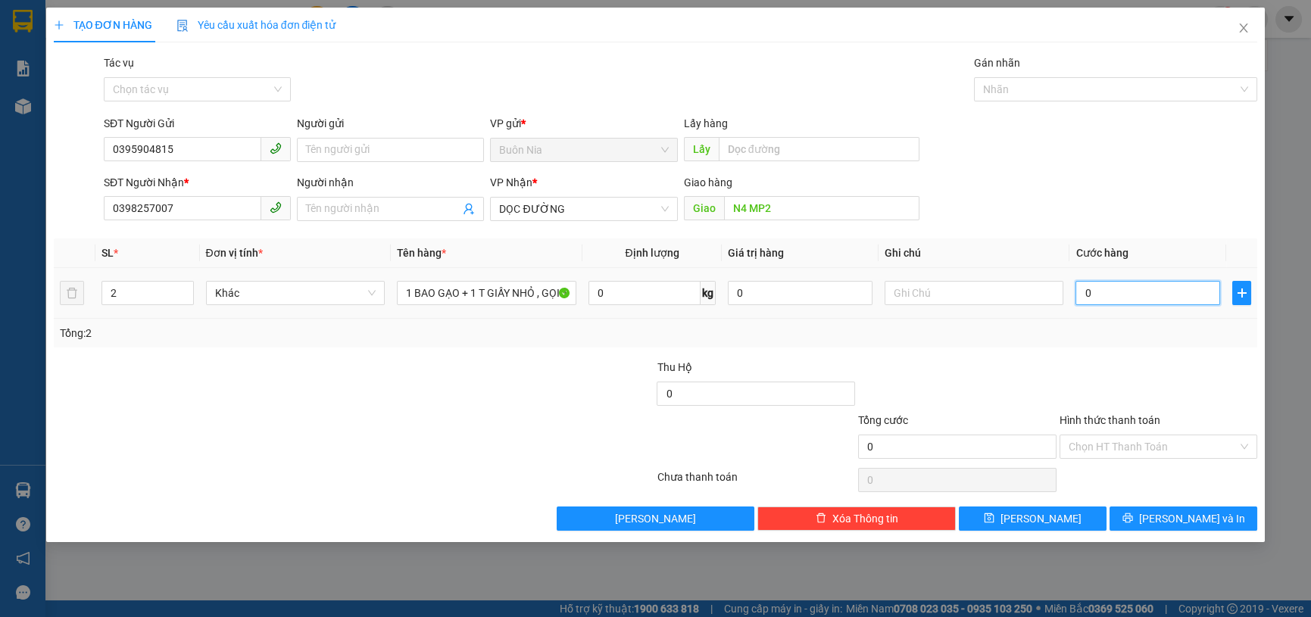
type input "1"
type input "14"
type input "140"
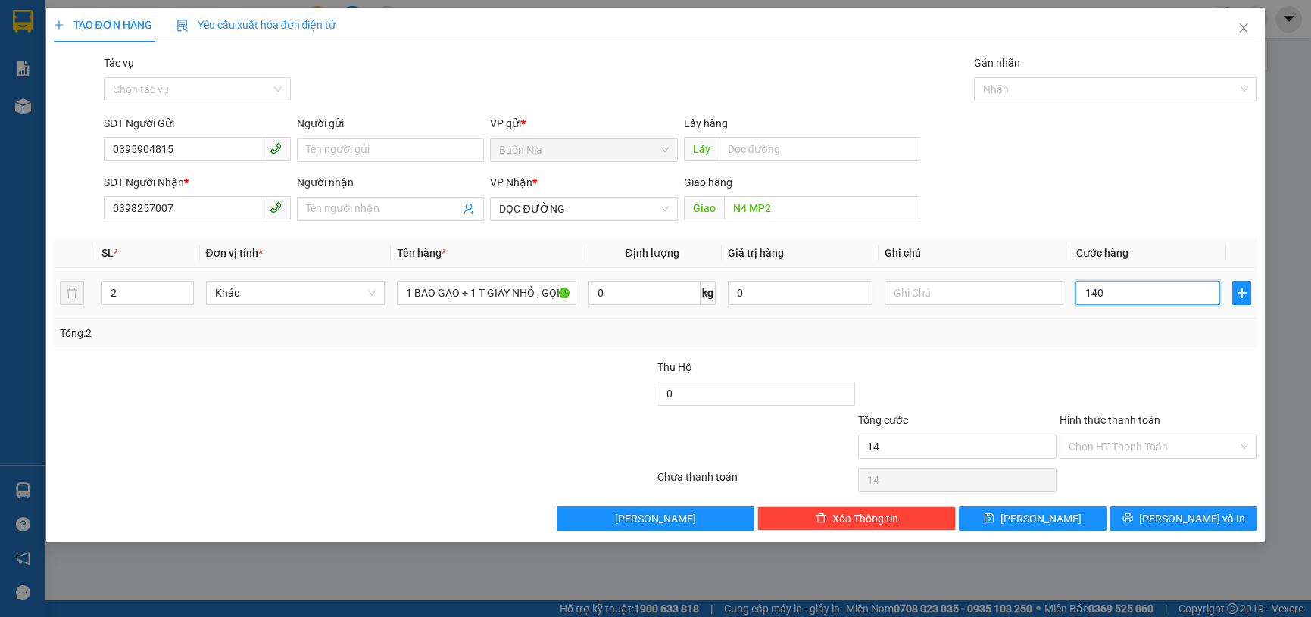
type input "140"
type input "1.400"
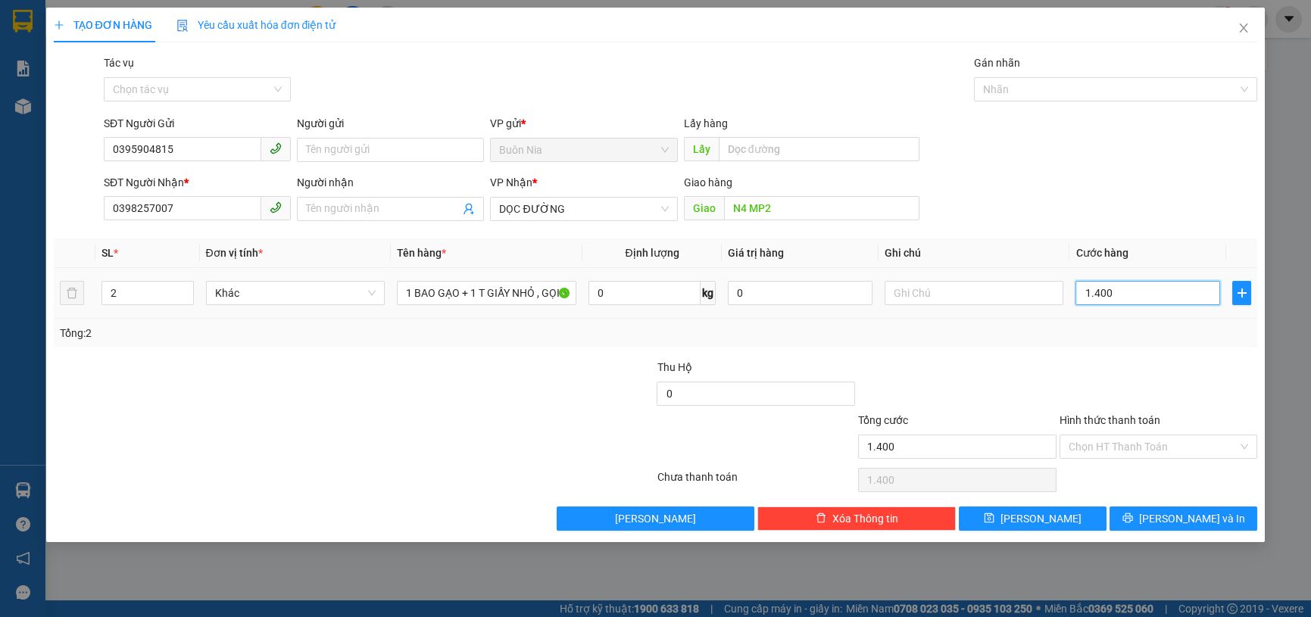
type input "14.000"
type input "140.000"
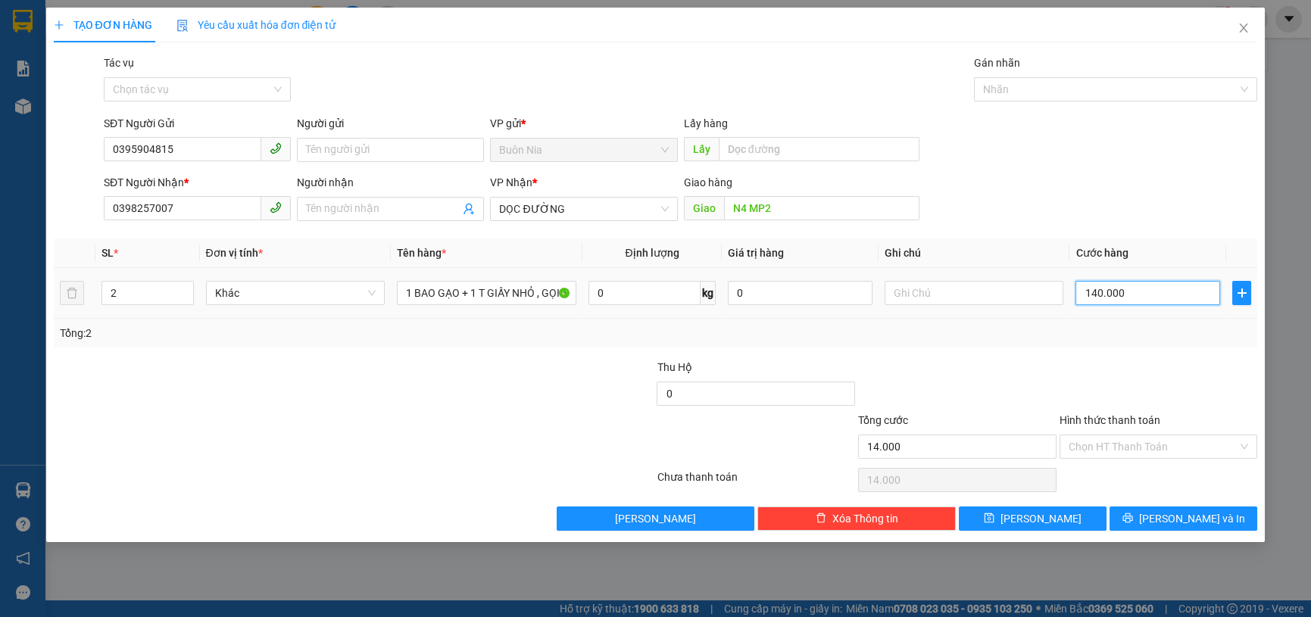
type input "140.000"
click at [1188, 439] on input "Hình thức thanh toán" at bounding box center [1154, 446] width 170 height 23
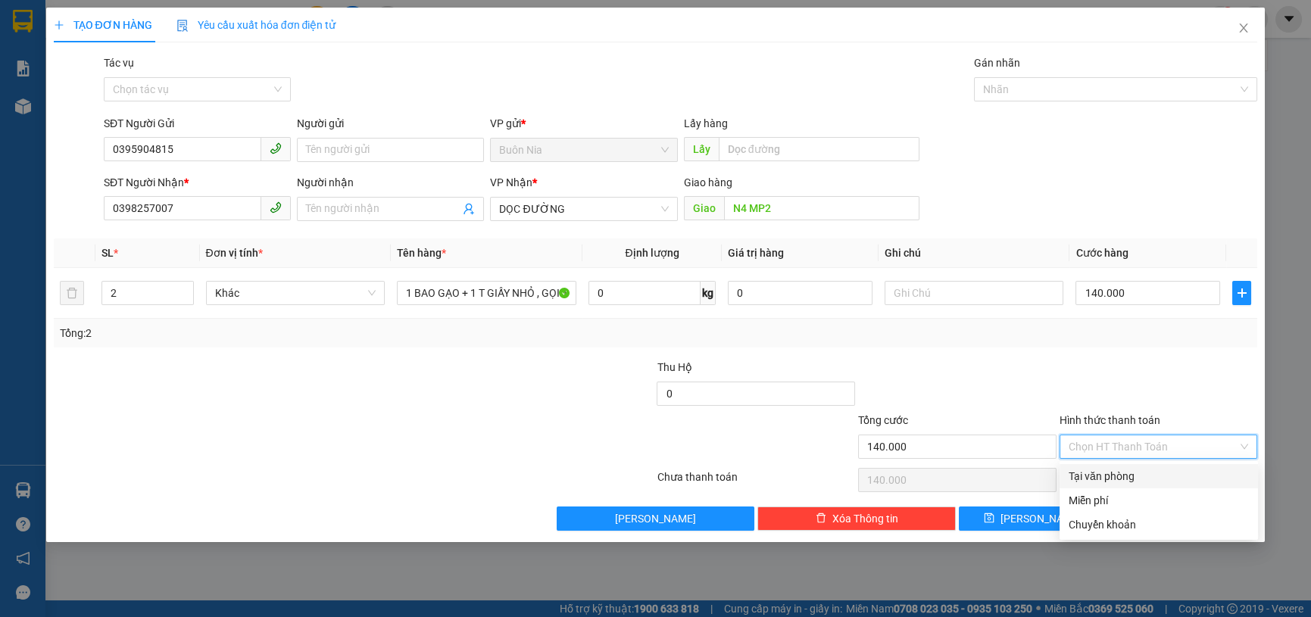
click at [1152, 480] on div "Tại văn phòng" at bounding box center [1159, 476] width 180 height 17
type input "0"
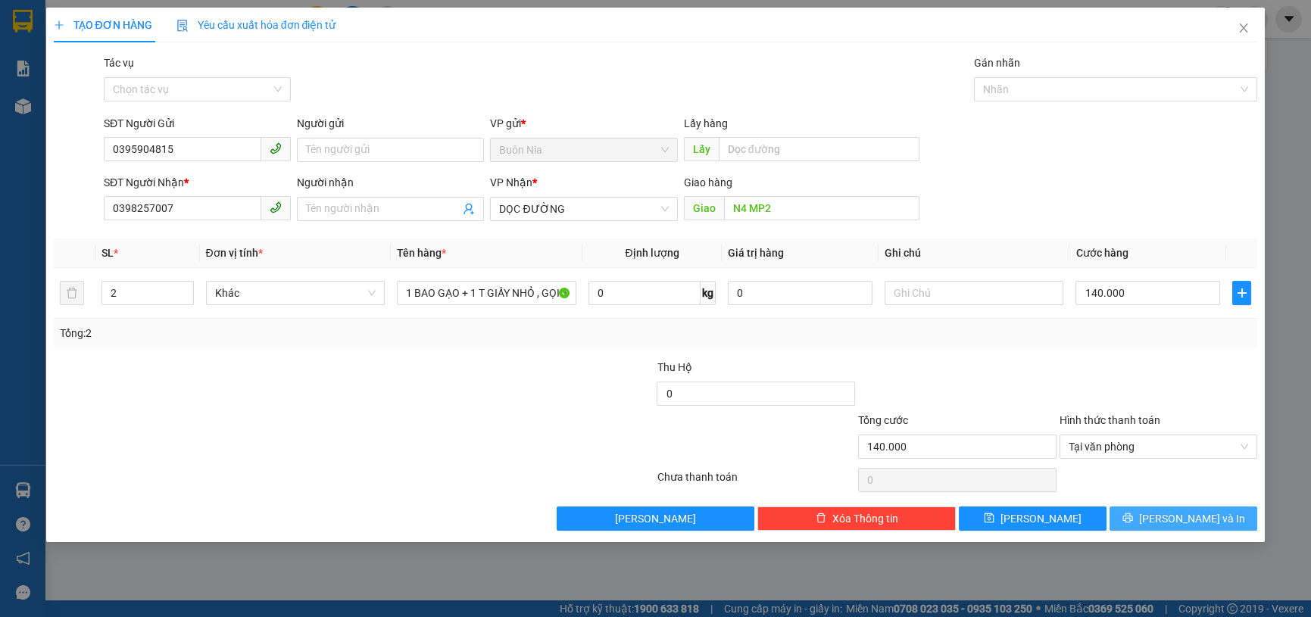
click at [1169, 510] on button "[PERSON_NAME] và In" at bounding box center [1184, 519] width 148 height 24
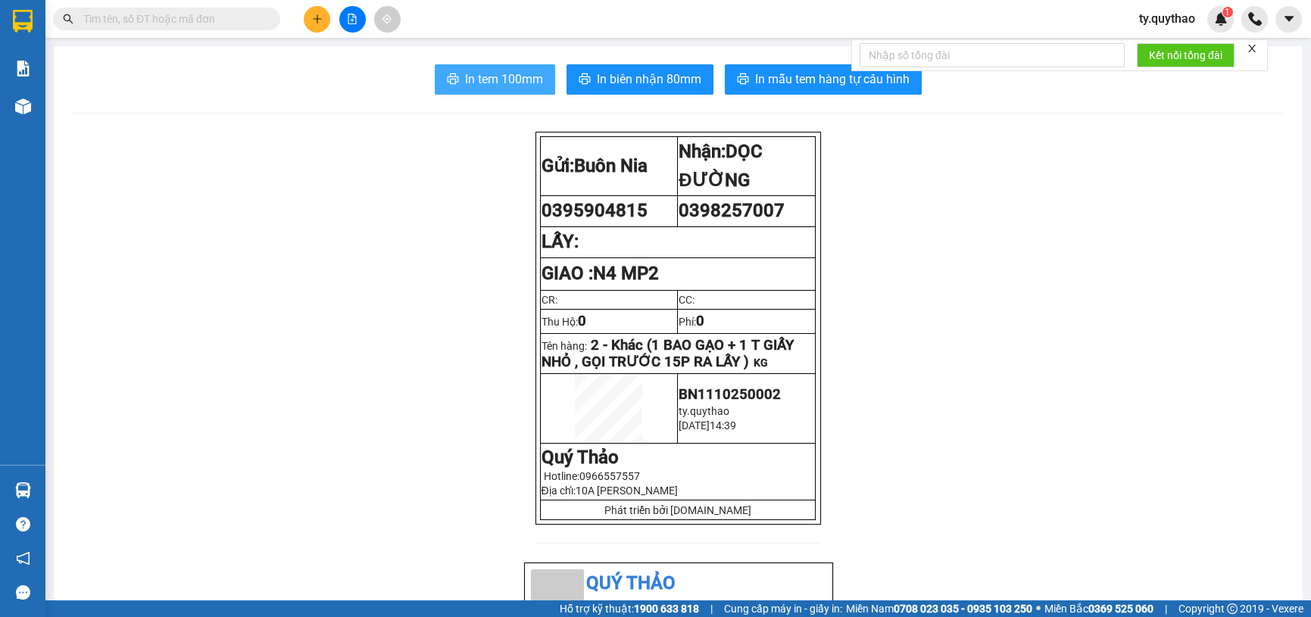
click at [448, 83] on icon "printer" at bounding box center [453, 78] width 11 height 11
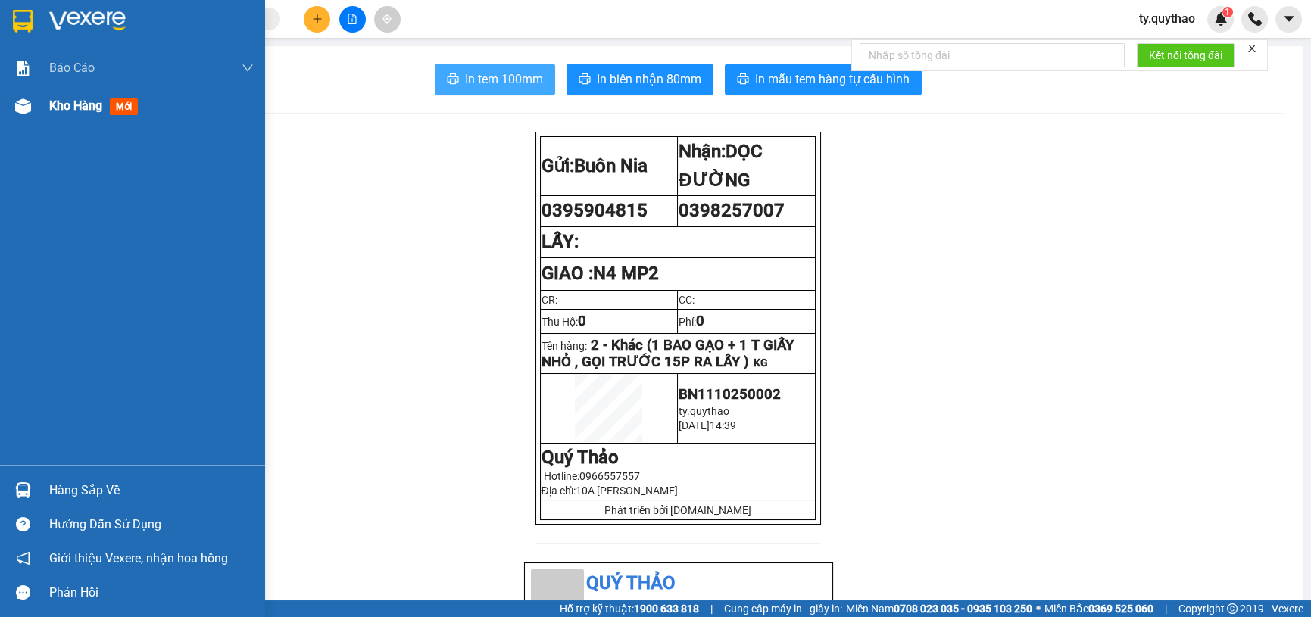
click at [140, 106] on div "Kho hàng mới" at bounding box center [96, 105] width 95 height 19
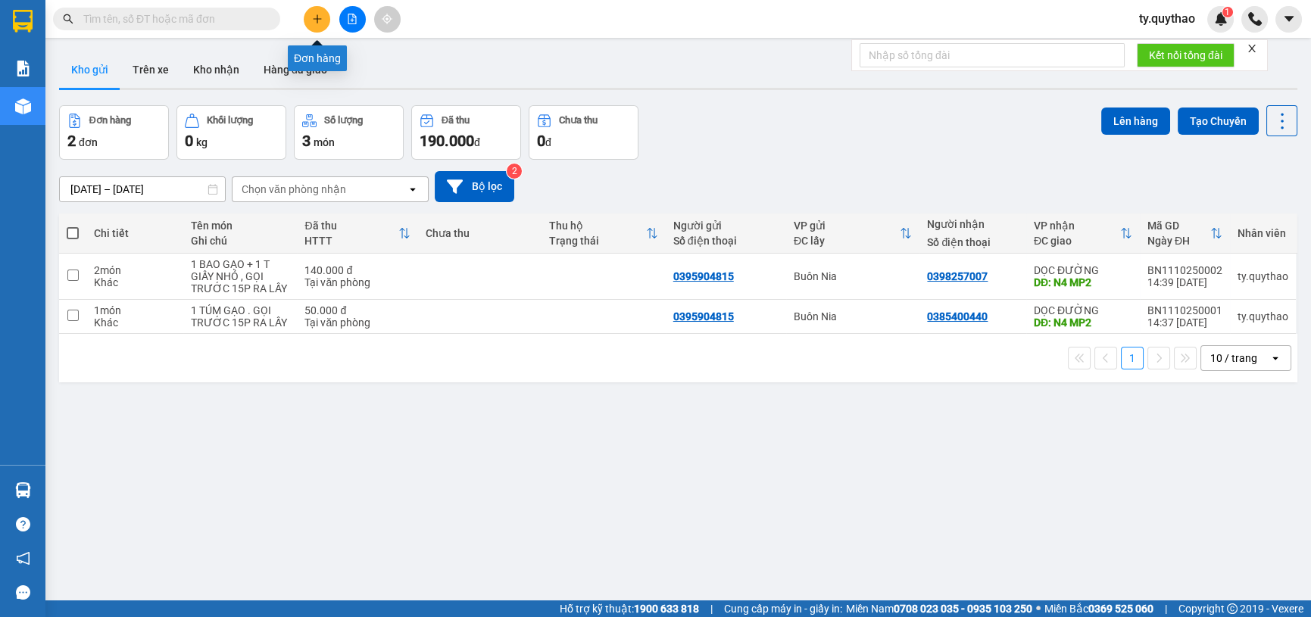
click at [323, 19] on button at bounding box center [317, 19] width 27 height 27
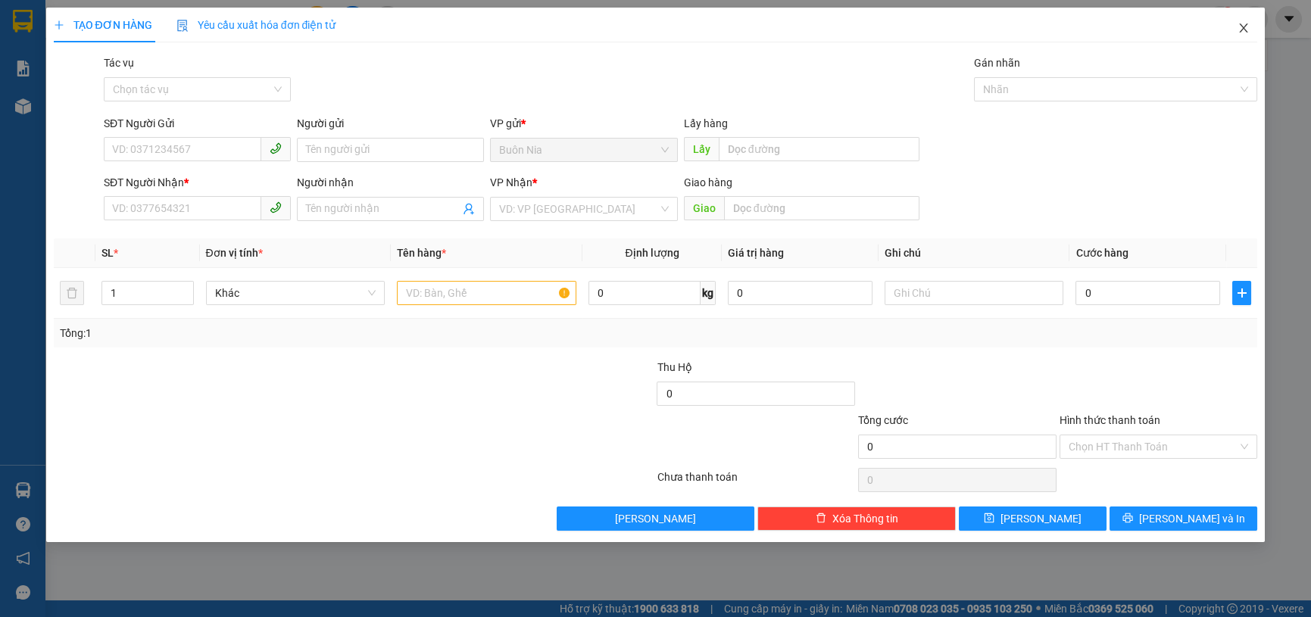
click at [1247, 23] on icon "close" at bounding box center [1244, 28] width 12 height 12
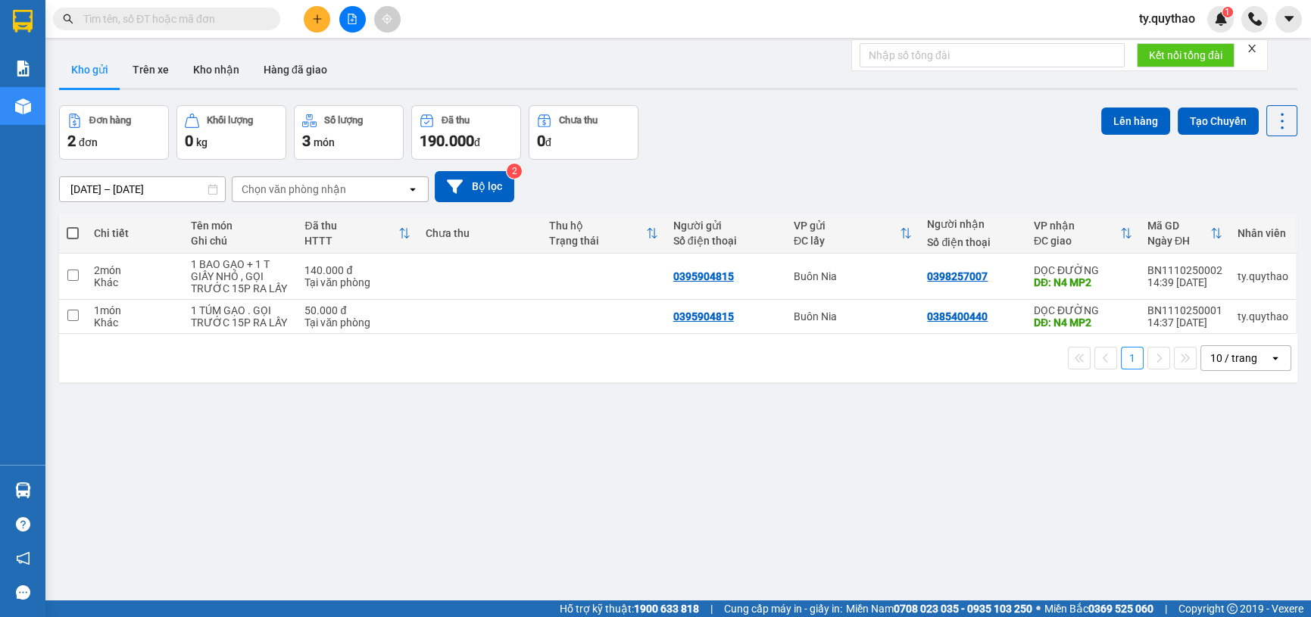
click at [260, 13] on input "text" at bounding box center [172, 19] width 179 height 17
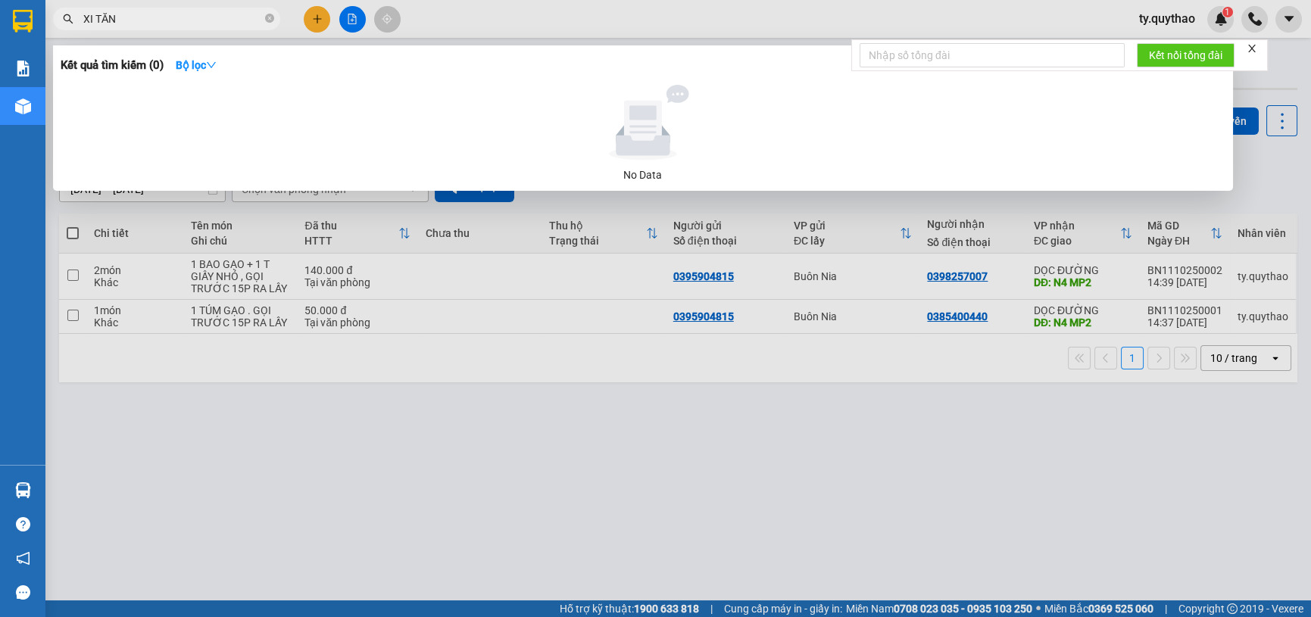
type input "XI TĂNG"
click at [266, 16] on icon "close-circle" at bounding box center [269, 18] width 9 height 9
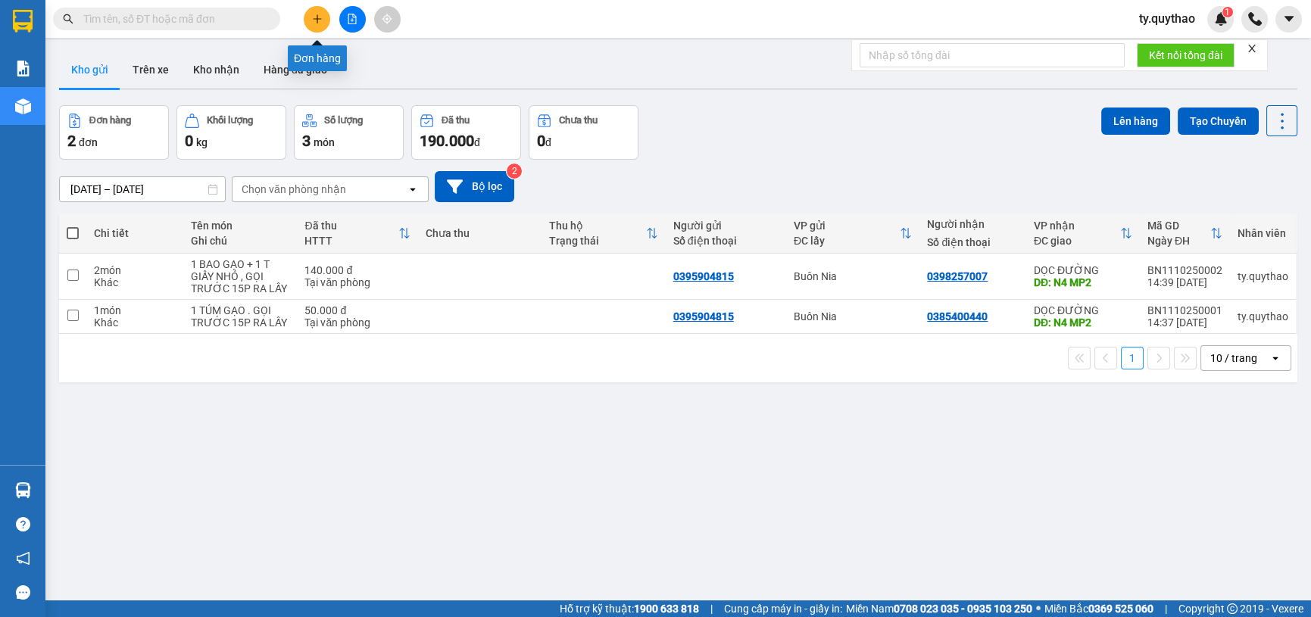
click at [320, 17] on icon "plus" at bounding box center [317, 19] width 11 height 11
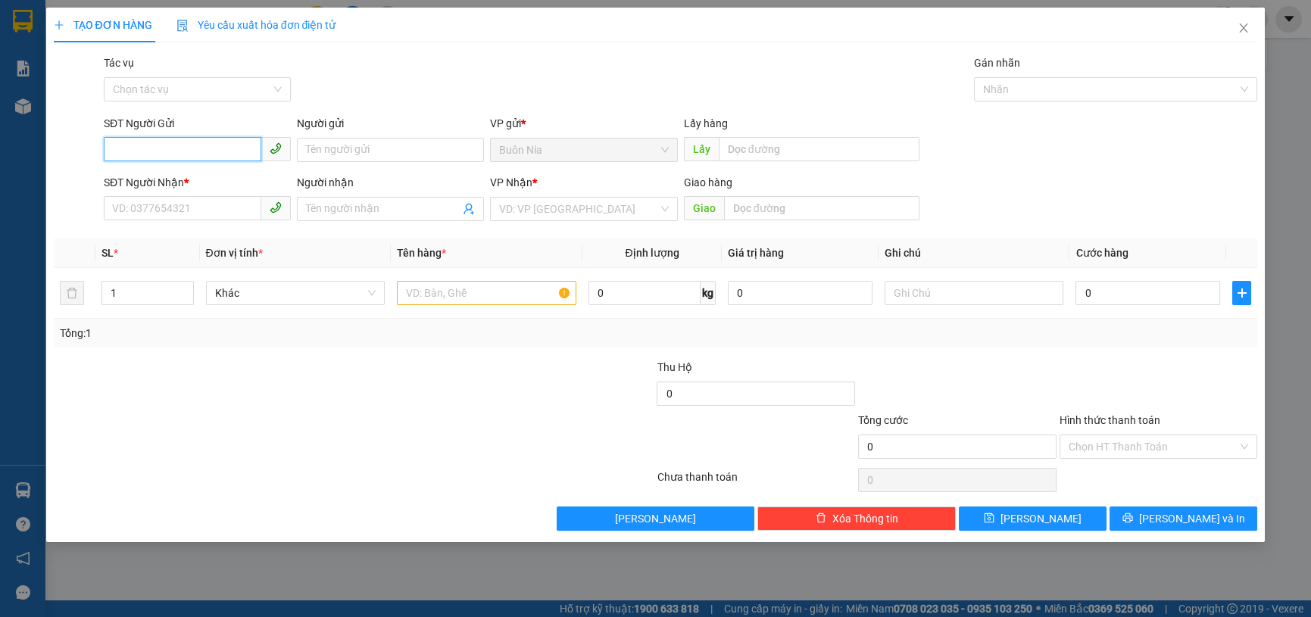
click at [235, 142] on input "SĐT Người Gửi" at bounding box center [183, 149] width 158 height 24
type input "0"
click at [134, 200] on input "SĐT Người Nhận *" at bounding box center [183, 208] width 158 height 24
type input "9"
click at [201, 242] on div "0962044022 - X TRĂNG" at bounding box center [197, 239] width 169 height 17
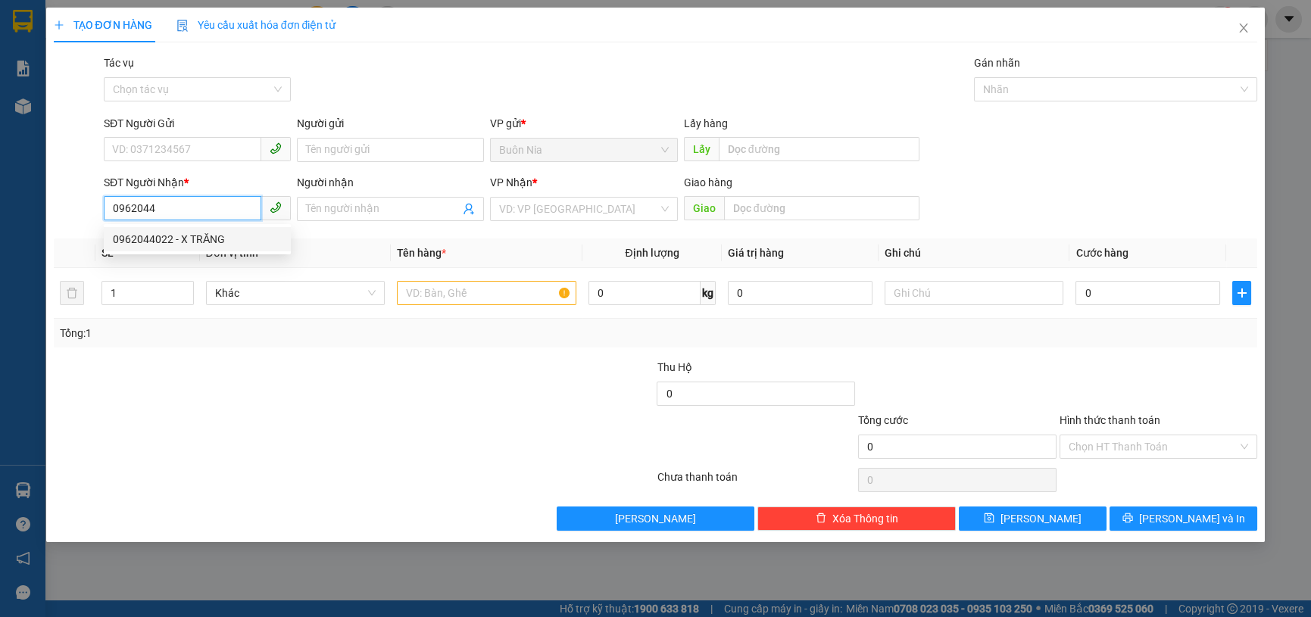
type input "0962044022"
type input "X TRĂNG"
type input "KCN AMATA"
type input "0962044022"
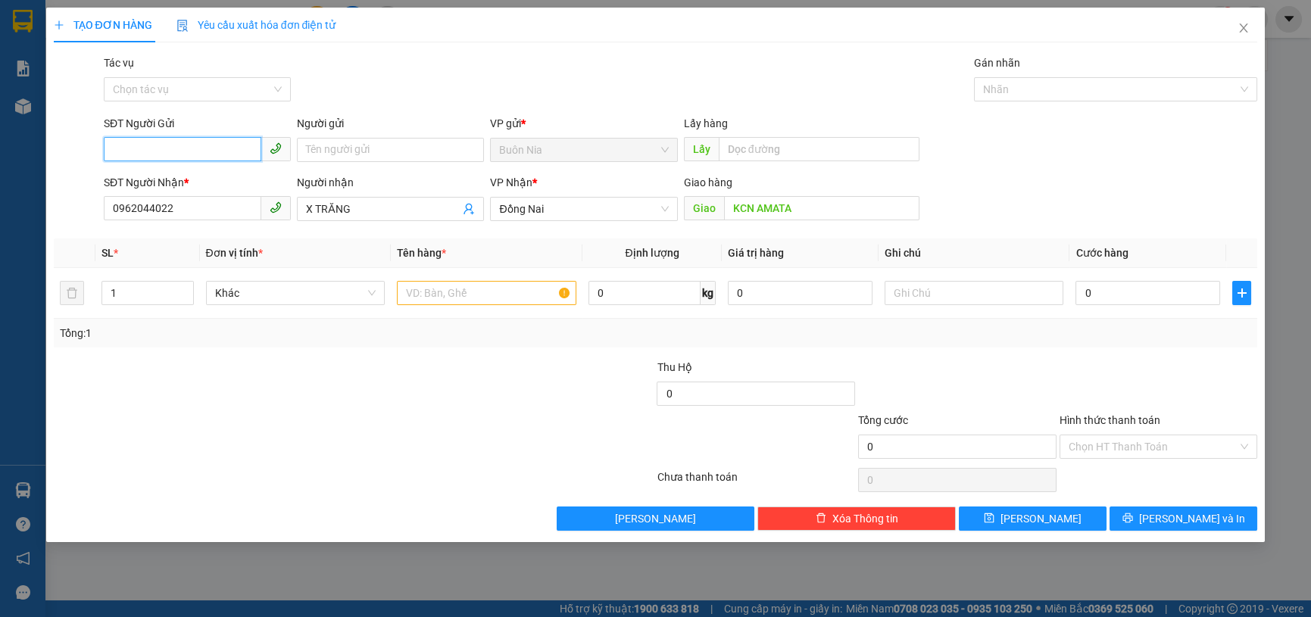
click at [225, 158] on input "SĐT Người Gửi" at bounding box center [183, 149] width 158 height 24
click at [189, 177] on div "0329199658" at bounding box center [197, 180] width 169 height 17
type input "0329199658"
click at [504, 301] on input "text" at bounding box center [487, 293] width 180 height 24
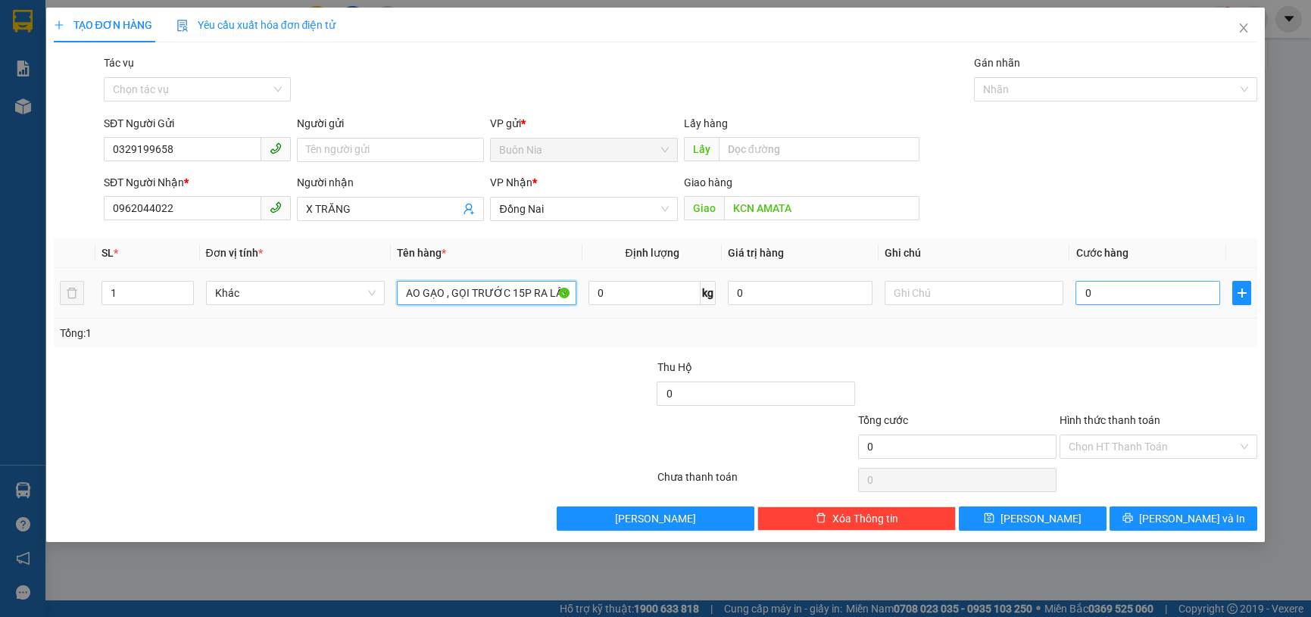
type input "1 BAO GẠO , GỌI TRƯỚC 15P RA LẤY"
click at [1085, 289] on input "0" at bounding box center [1147, 293] width 145 height 24
type input "1"
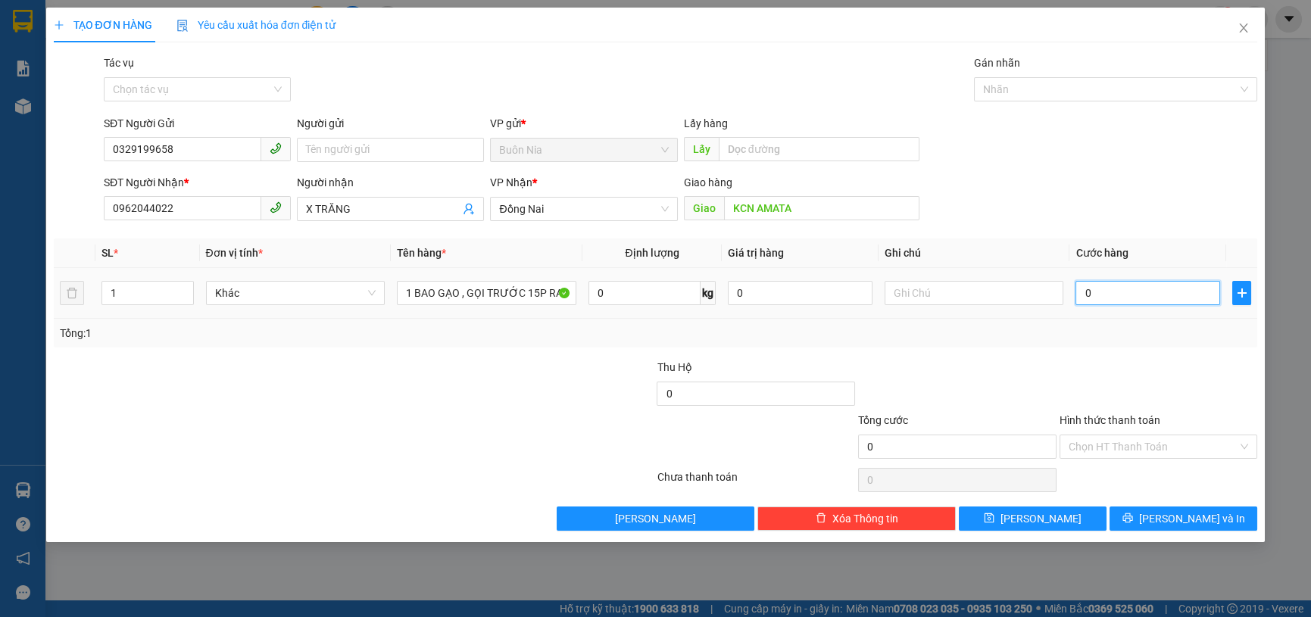
type input "1"
type input "10"
type input "100"
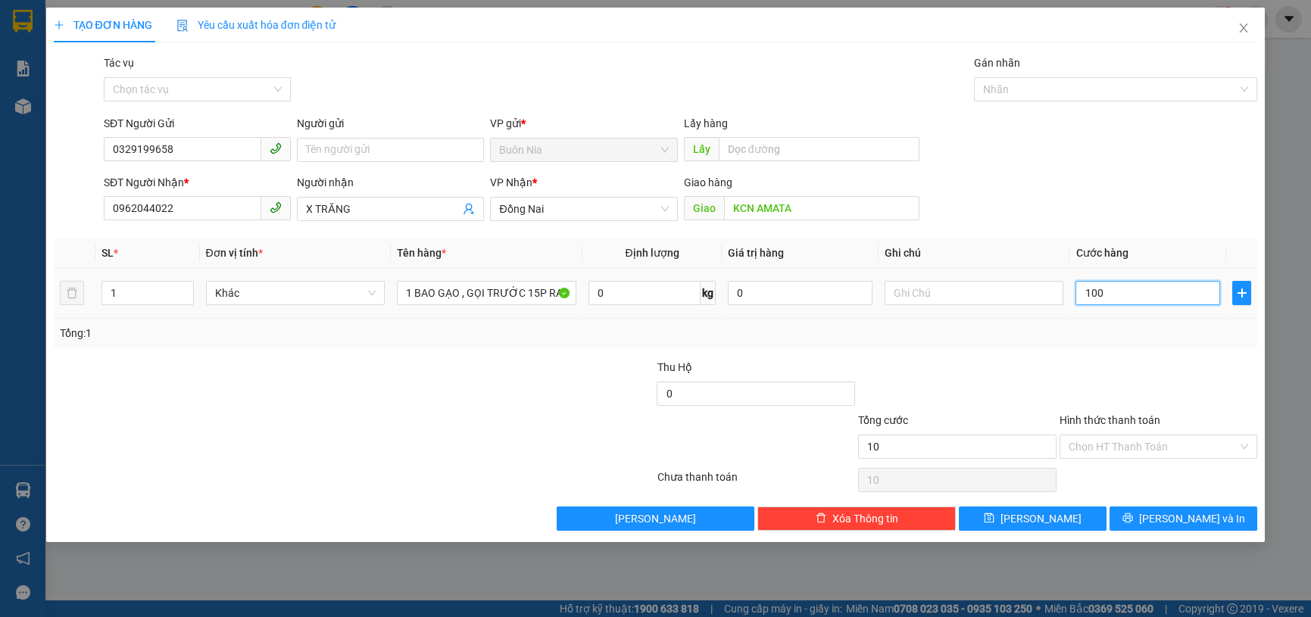
type input "100"
type input "1.000"
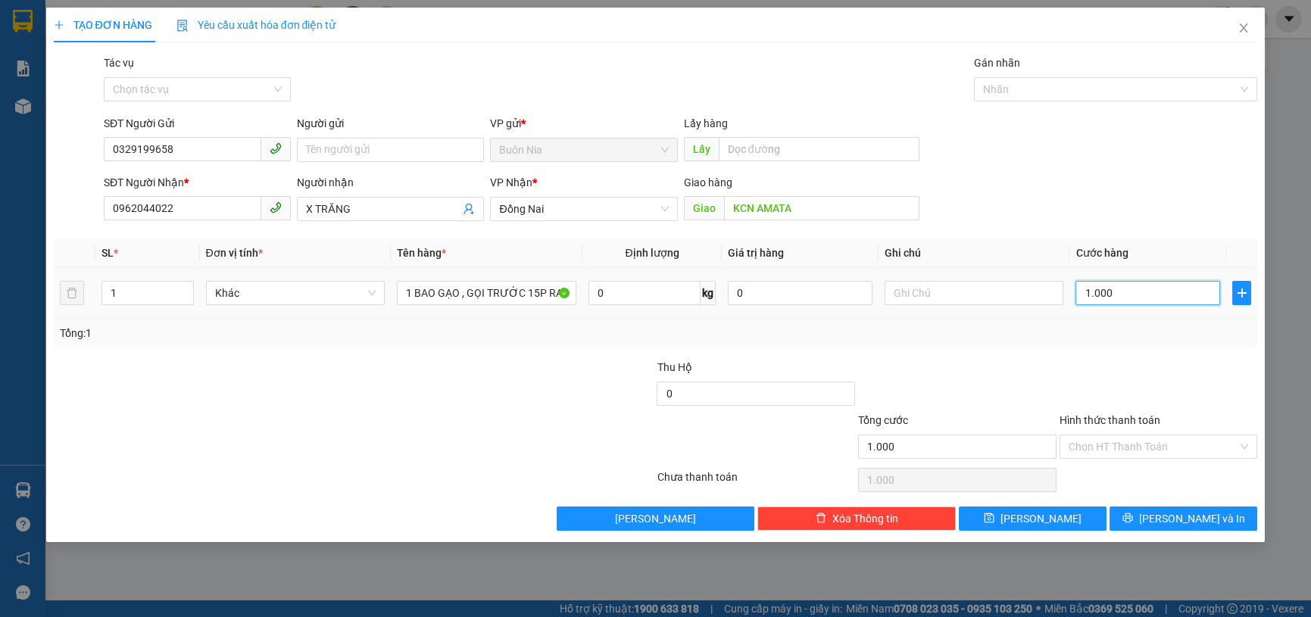
type input "10.000"
type input "100.000"
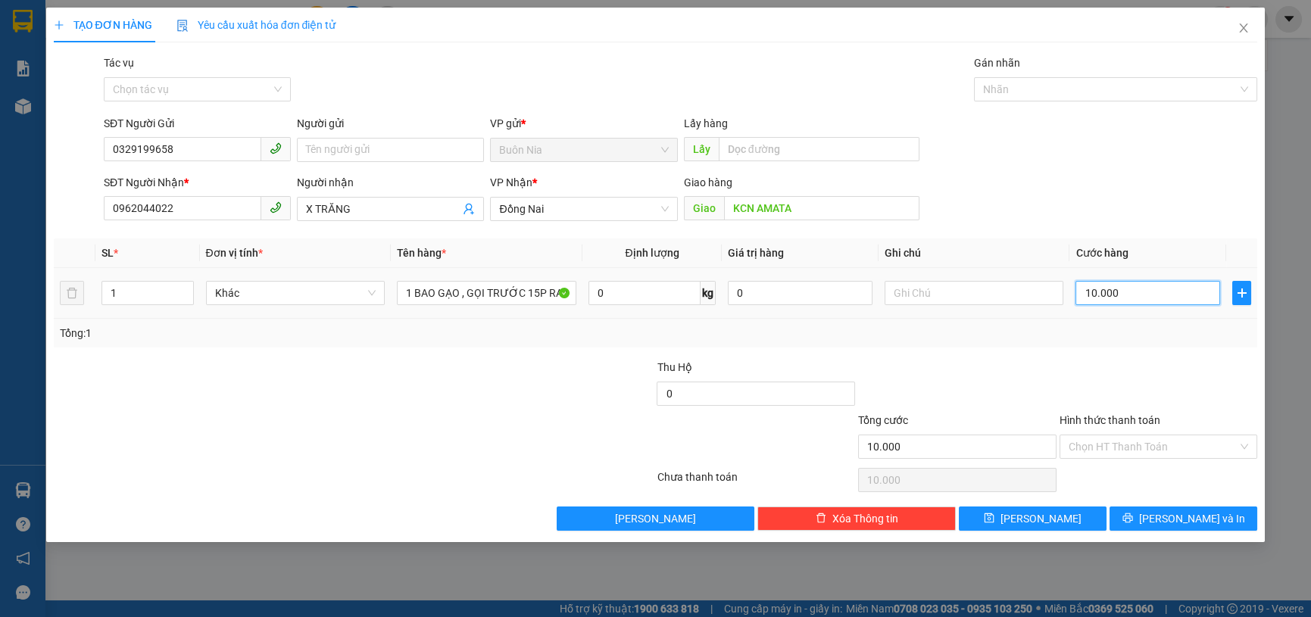
type input "100.000"
click at [1131, 447] on input "Hình thức thanh toán" at bounding box center [1154, 446] width 170 height 23
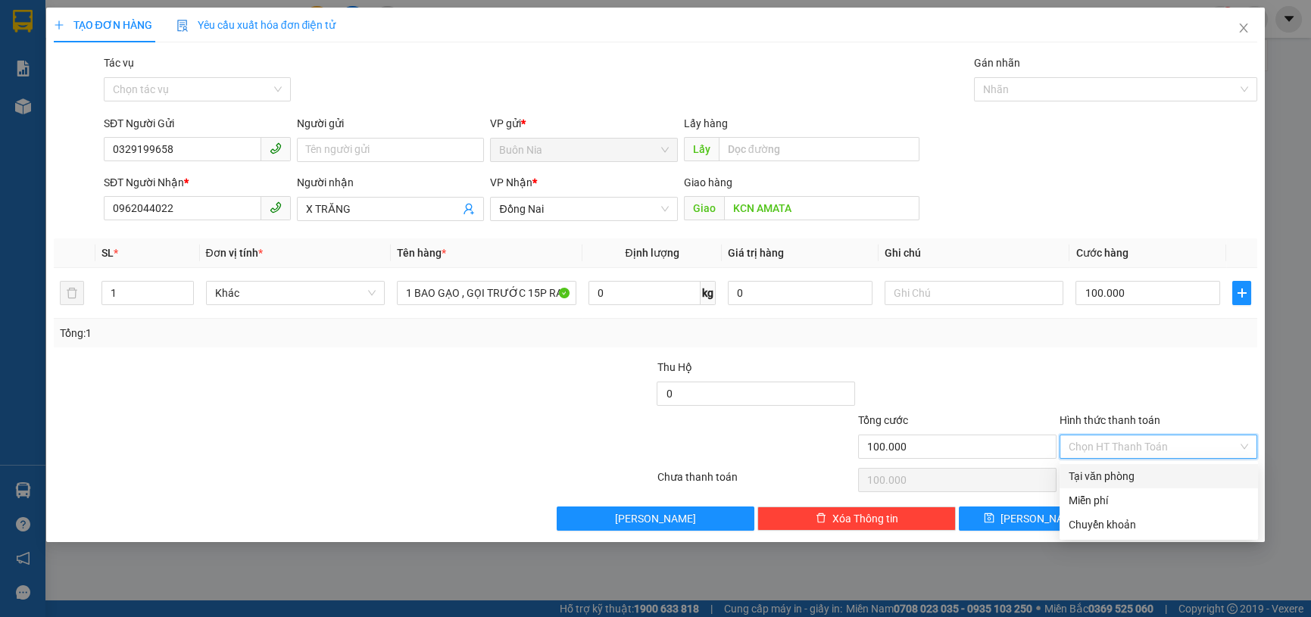
click at [1122, 487] on div "Tại văn phòng" at bounding box center [1159, 476] width 198 height 24
type input "0"
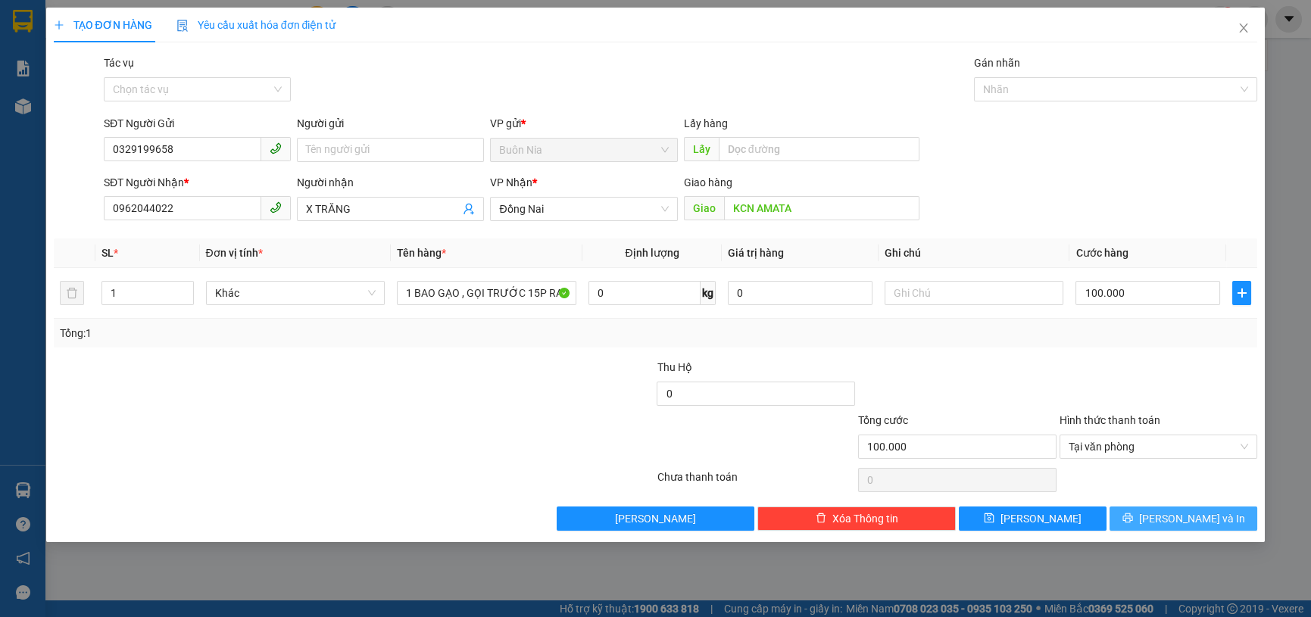
click at [1191, 529] on button "[PERSON_NAME] và In" at bounding box center [1184, 519] width 148 height 24
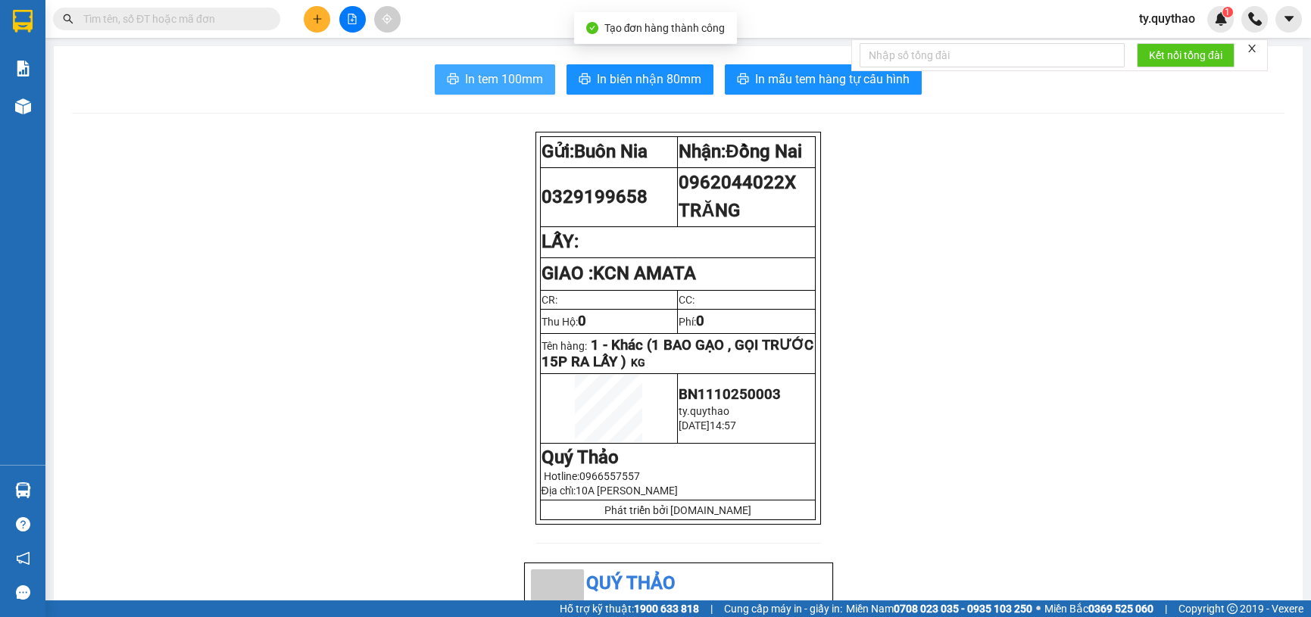
click at [470, 92] on button "In tem 100mm" at bounding box center [495, 79] width 120 height 30
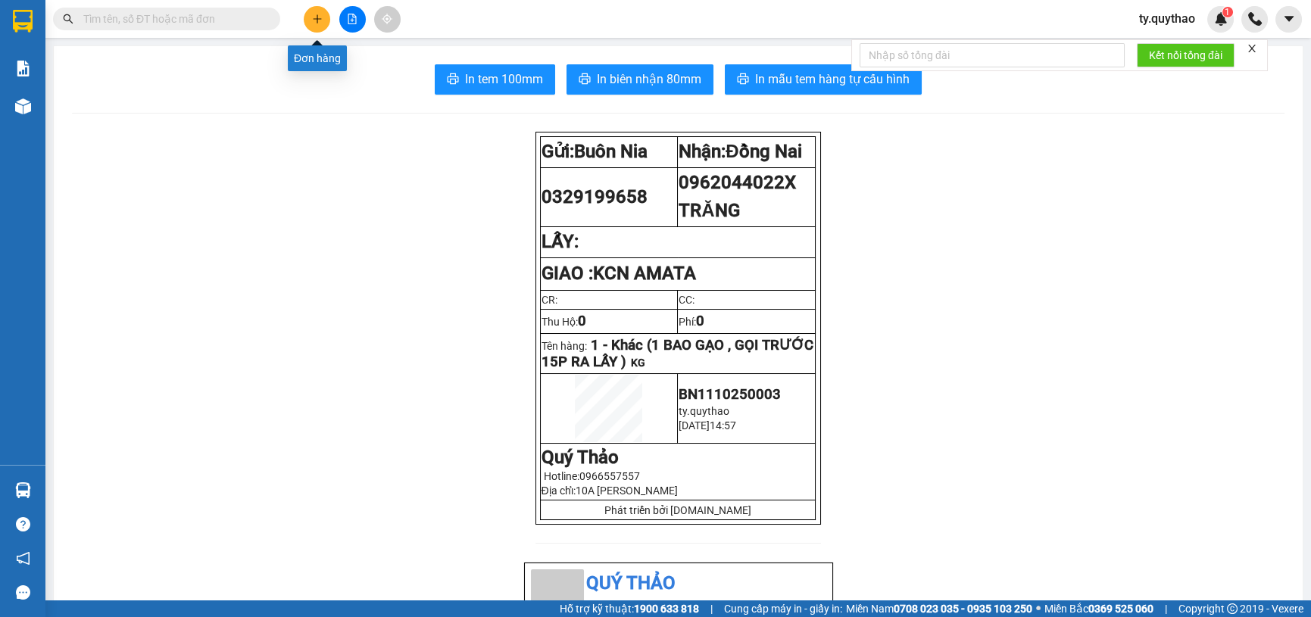
click at [316, 8] on button at bounding box center [317, 19] width 27 height 27
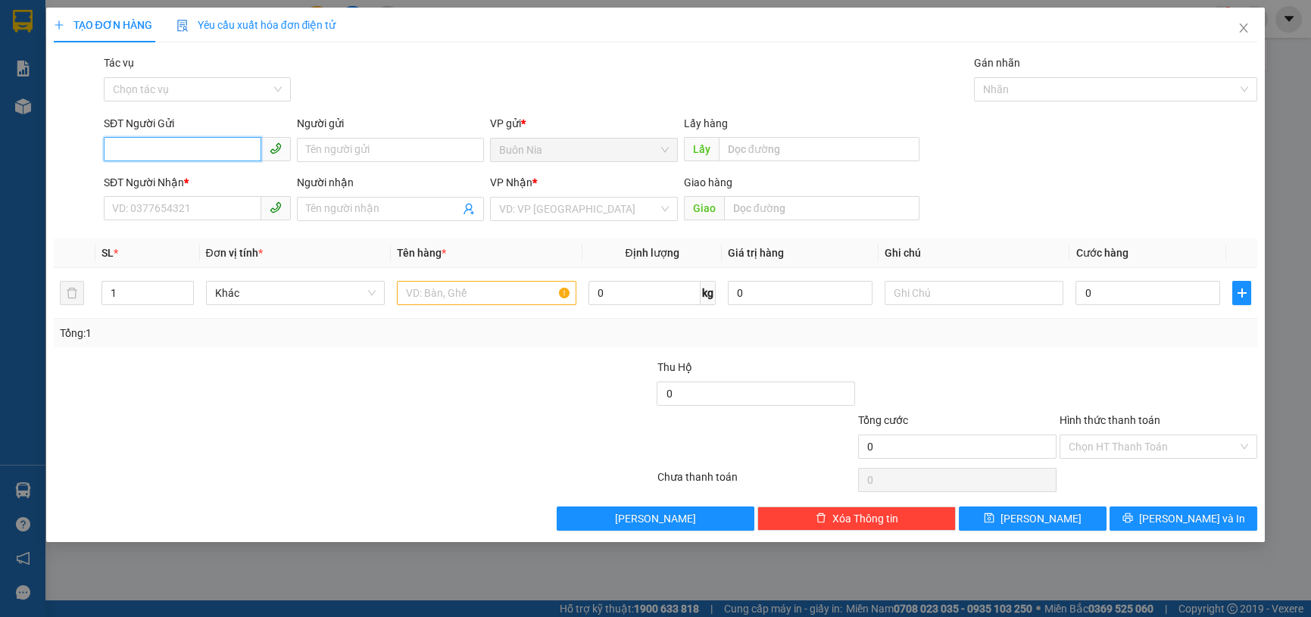
click at [215, 153] on input "SĐT Người Gửi" at bounding box center [183, 149] width 158 height 24
type input "0"
click at [204, 183] on div "0981104529 - H RÚT" at bounding box center [197, 180] width 169 height 17
type input "0981104529"
type input "H RÚT"
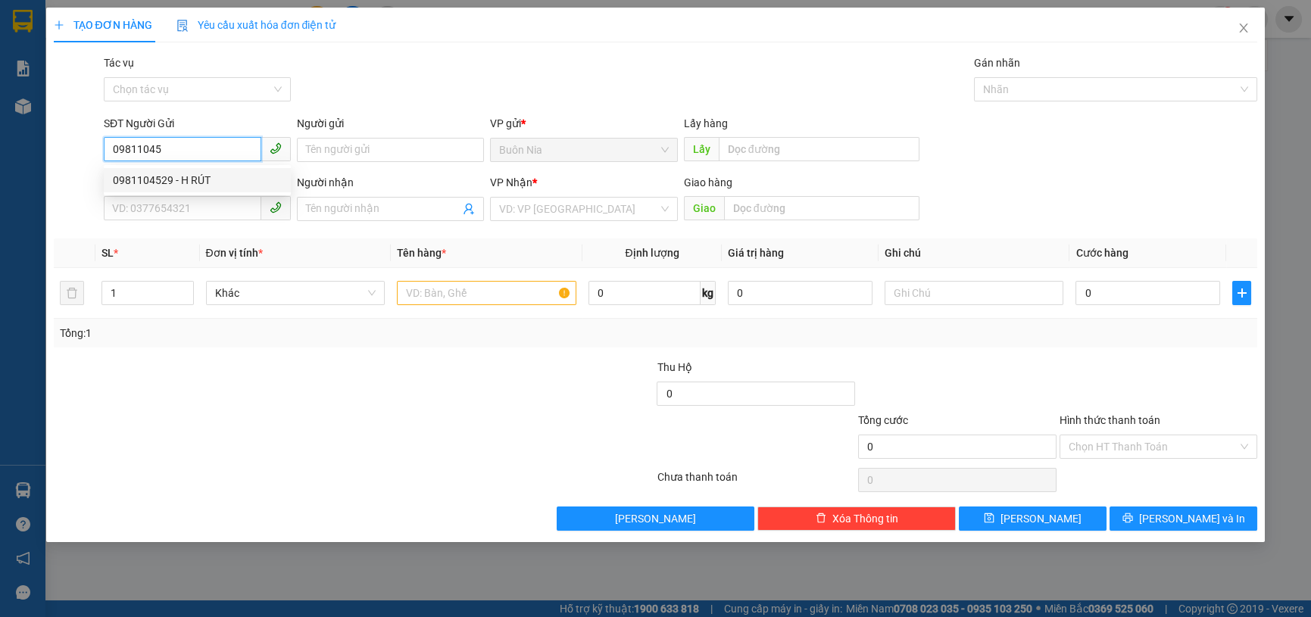
type input "0968113041"
type input "BUBI"
type input "MP2"
type input "0981104529"
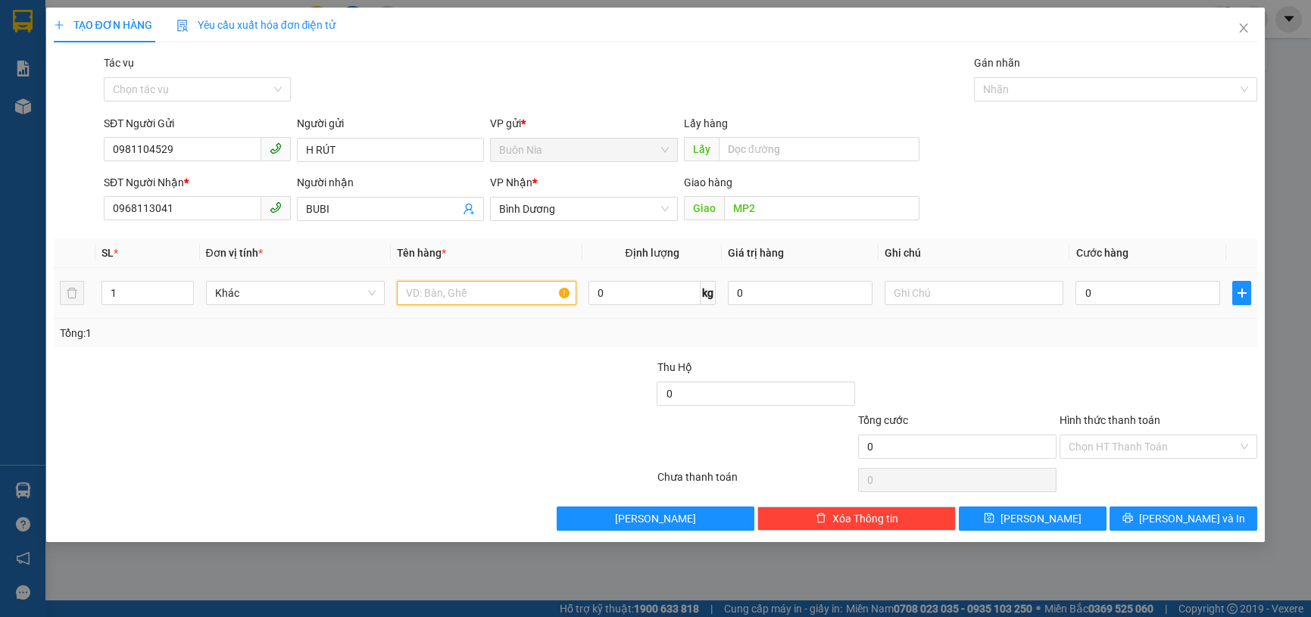
click at [450, 293] on input "text" at bounding box center [487, 293] width 180 height 24
type input "1 THÙNG GIẤY , GỌI TRƯỚC 15P RA LẤY"
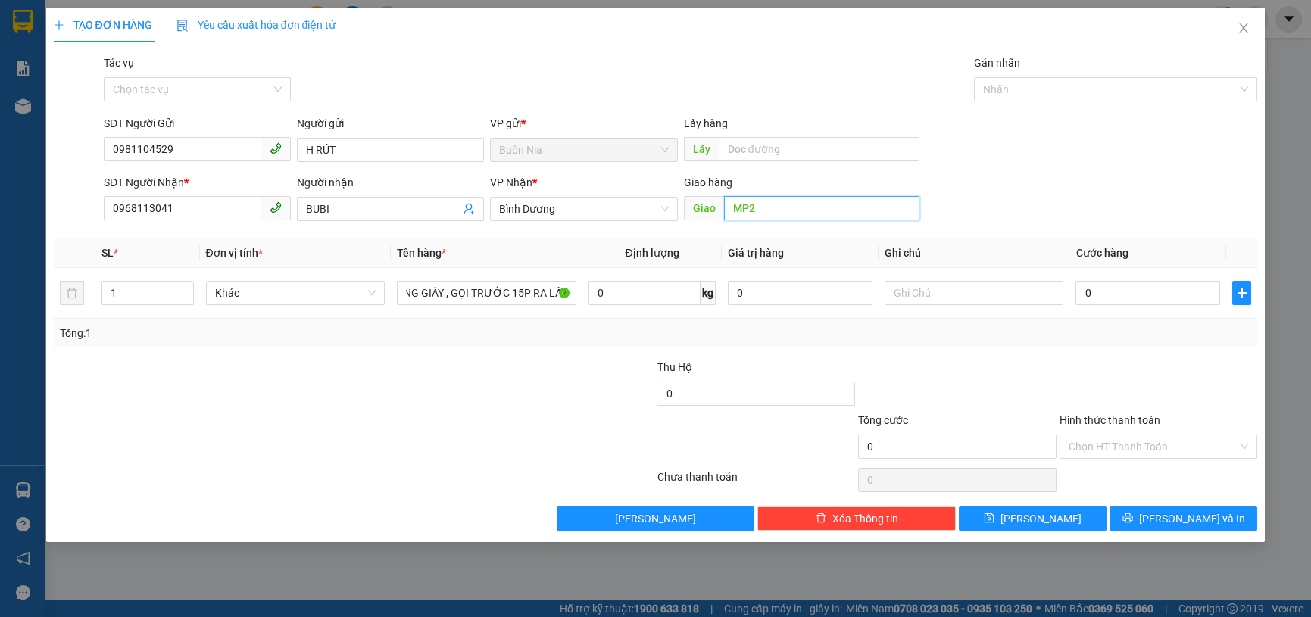
scroll to position [0, 0]
click at [733, 212] on input "MP2" at bounding box center [821, 208] width 195 height 24
type input "N4 MP2"
click at [1087, 295] on input "0" at bounding box center [1147, 293] width 145 height 24
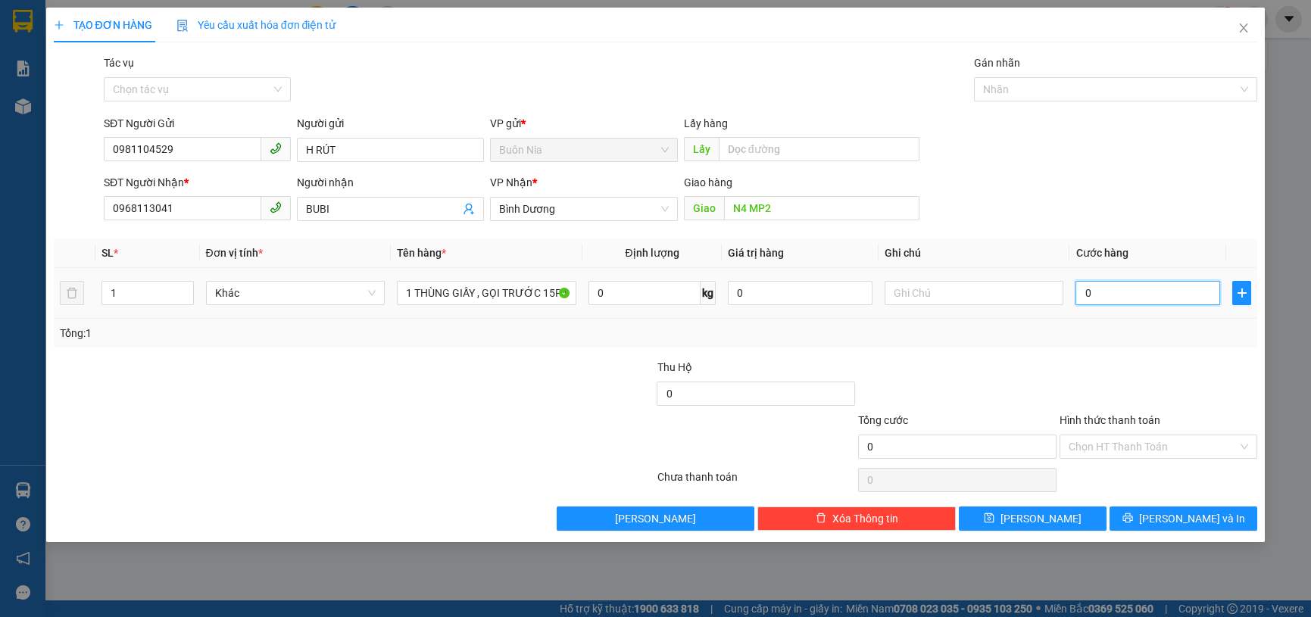
type input "5"
type input "50"
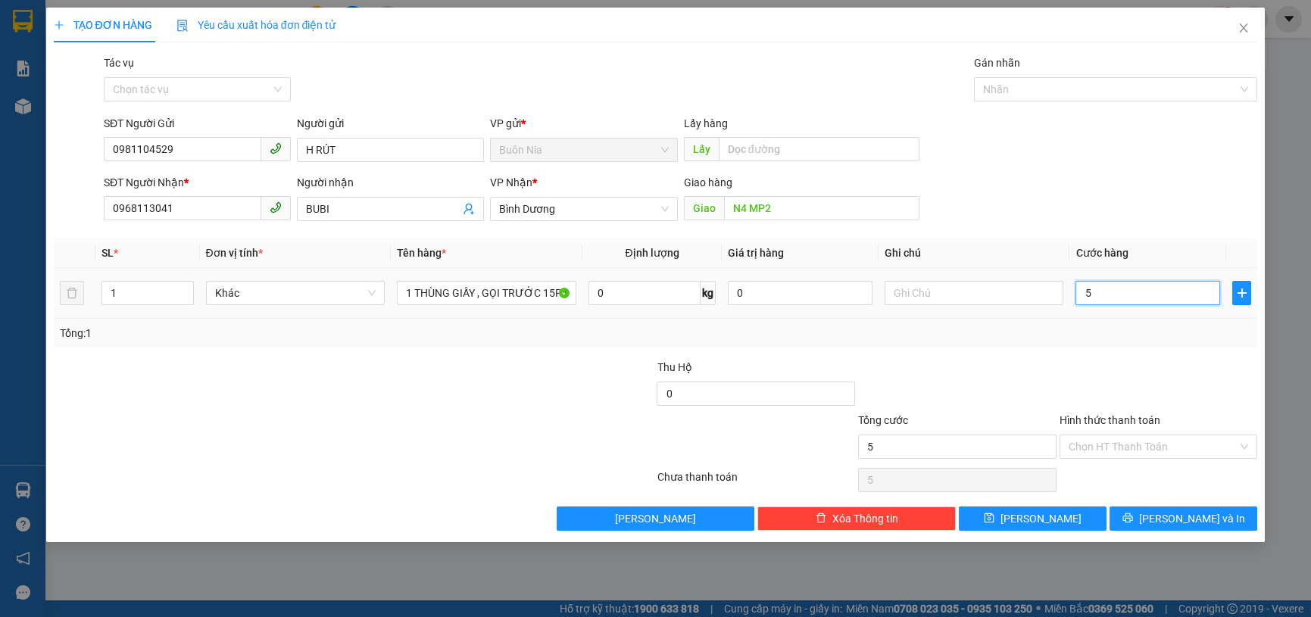
type input "50"
type input "500"
type input "5.000"
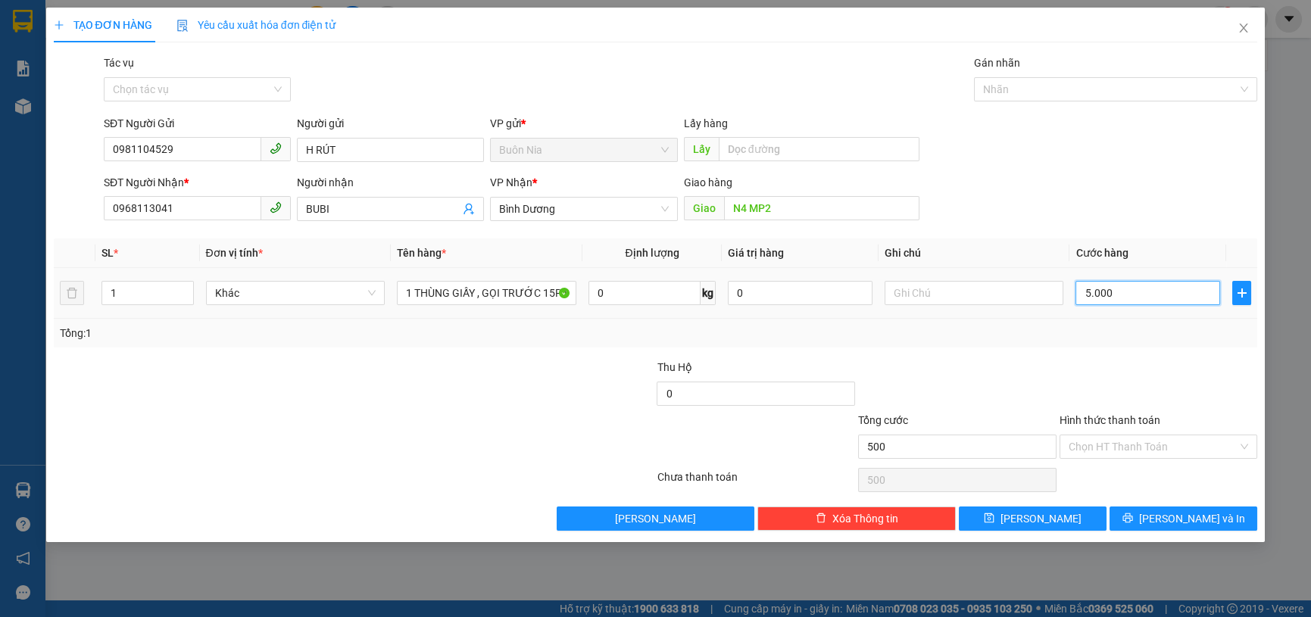
type input "5.000"
type input "50.000"
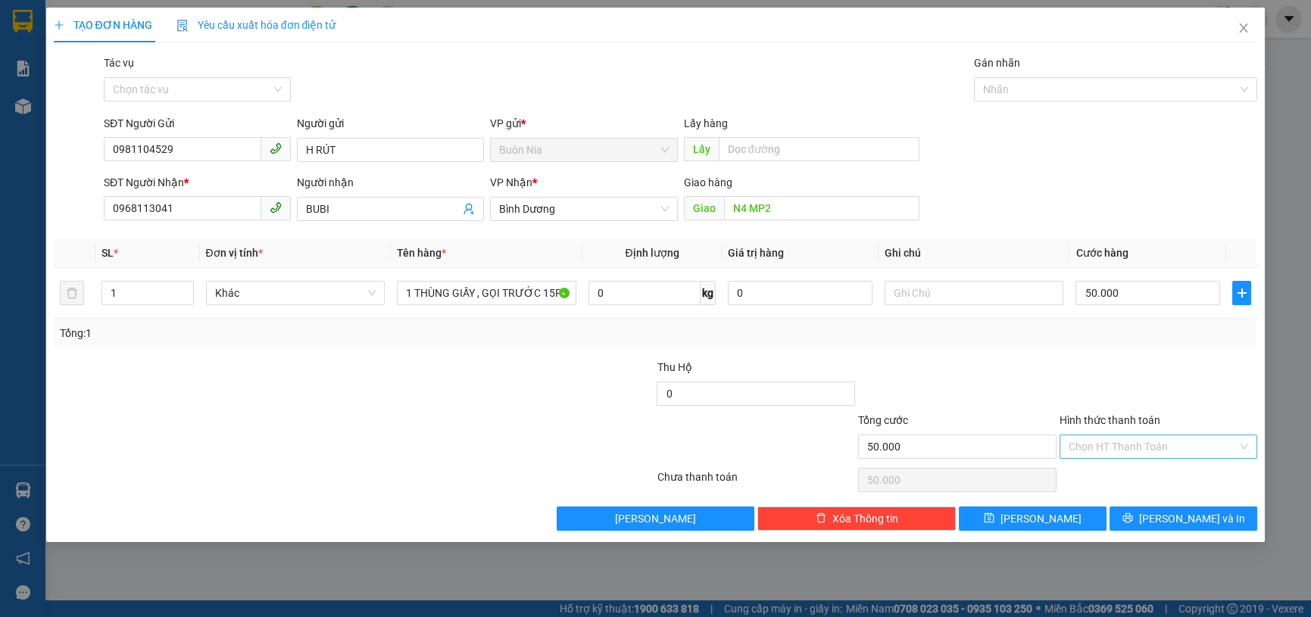
type input "50.000"
click at [1163, 451] on input "Hình thức thanh toán" at bounding box center [1154, 446] width 170 height 23
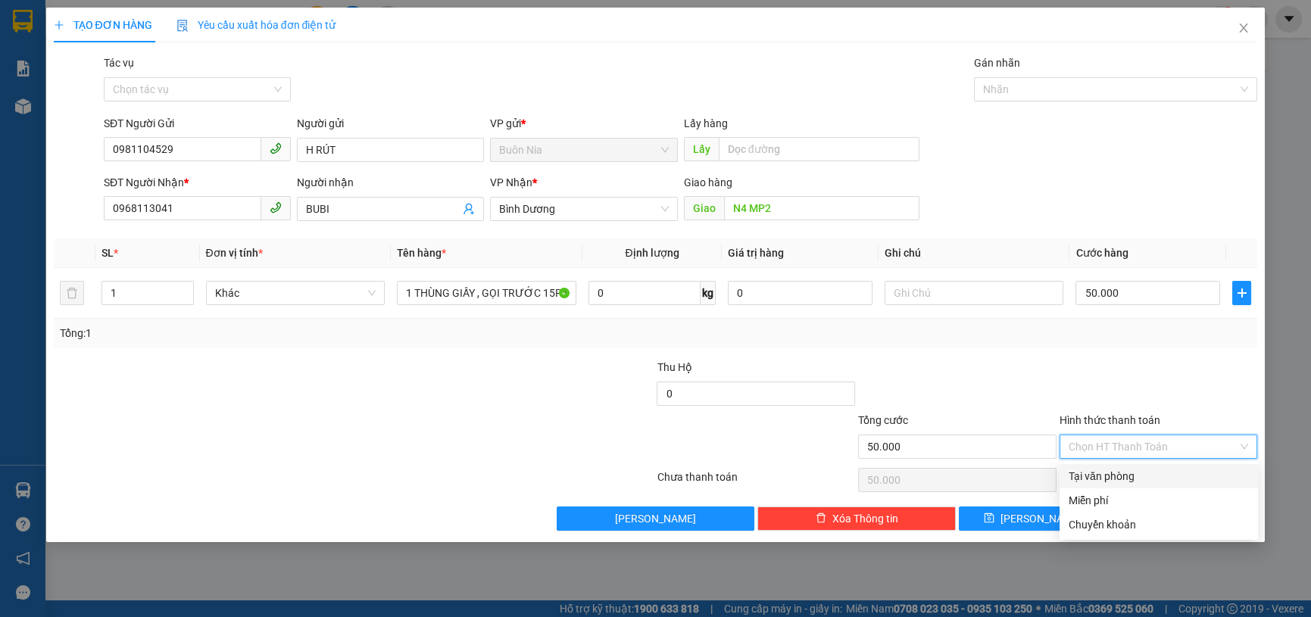
click at [1153, 470] on div "Tại văn phòng" at bounding box center [1159, 476] width 180 height 17
type input "0"
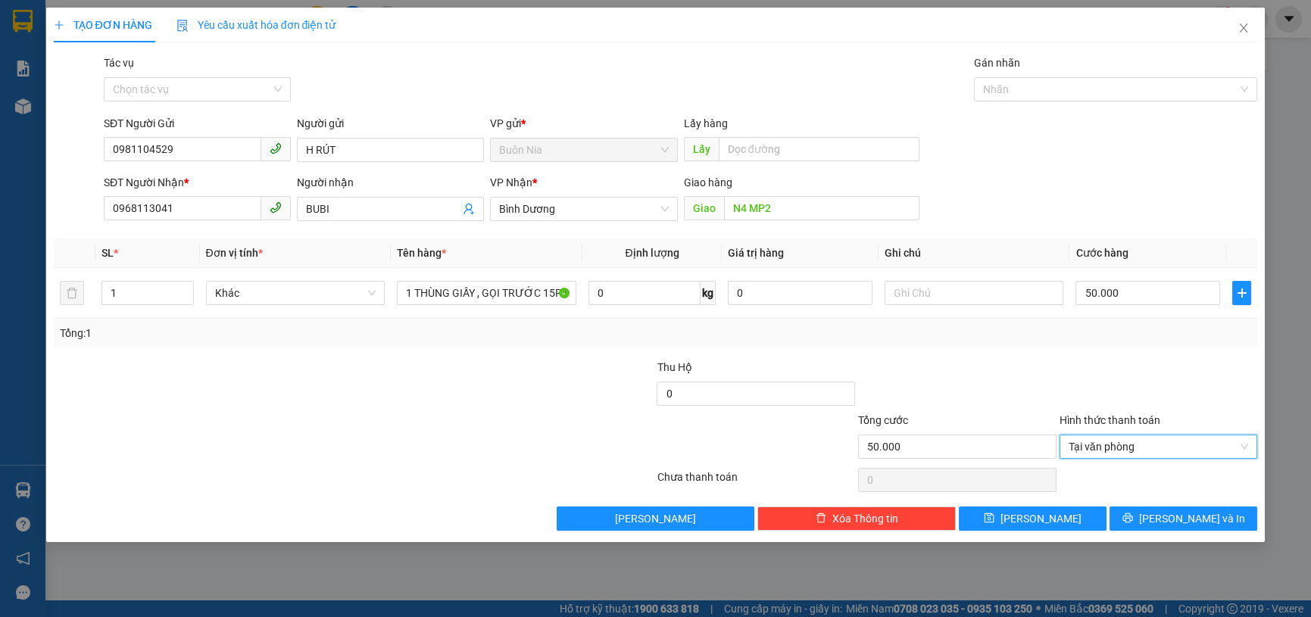
click at [1168, 531] on div "TẠO ĐƠN HÀNG Yêu cầu xuất hóa đơn điện tử Transit Pickup Surcharge Ids Transit …" at bounding box center [655, 275] width 1219 height 535
click at [1180, 524] on span "[PERSON_NAME] và In" at bounding box center [1192, 518] width 106 height 17
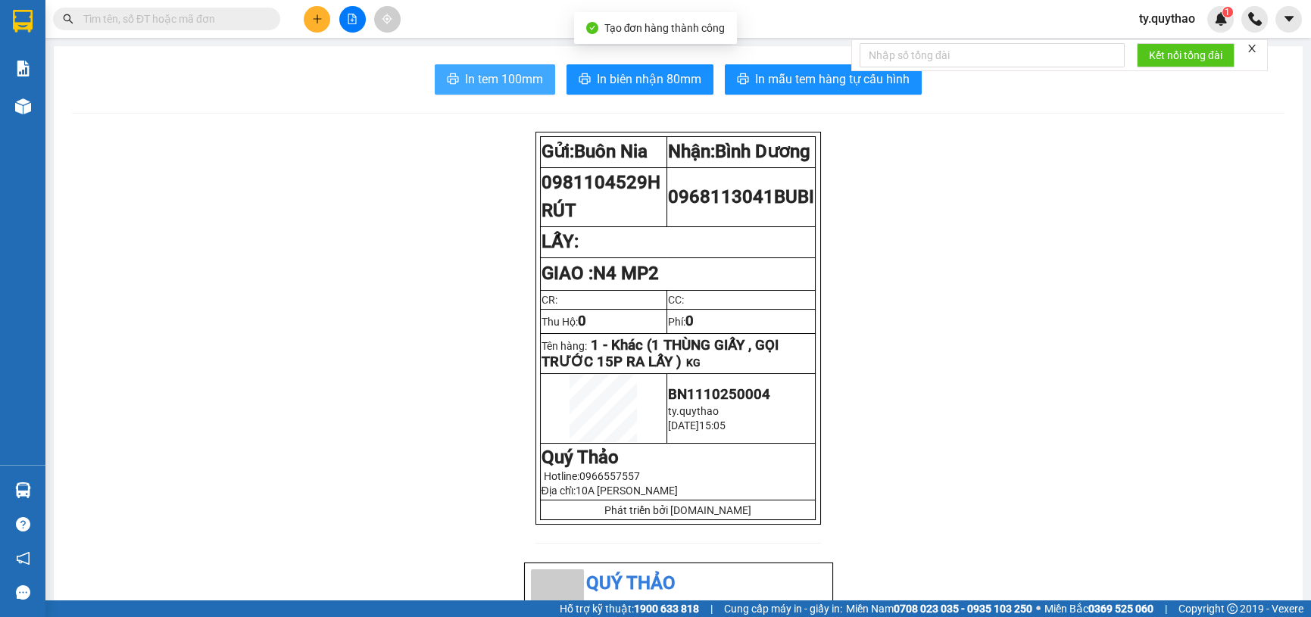
click at [493, 68] on button "In tem 100mm" at bounding box center [495, 79] width 120 height 30
